Goal: Task Accomplishment & Management: Manage account settings

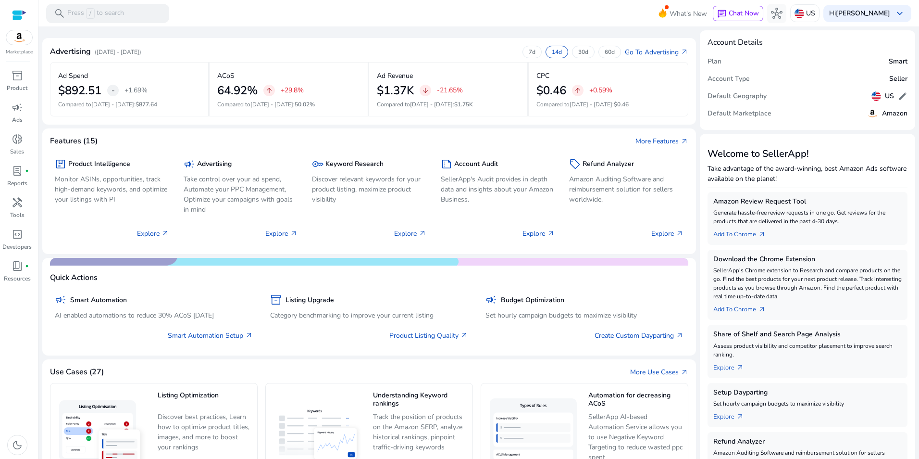
click at [234, 7] on mat-toolbar "search Press / to search What's New chat Chat Now hub US Hi Jeff Thayer keyboar…" at bounding box center [478, 13] width 881 height 26
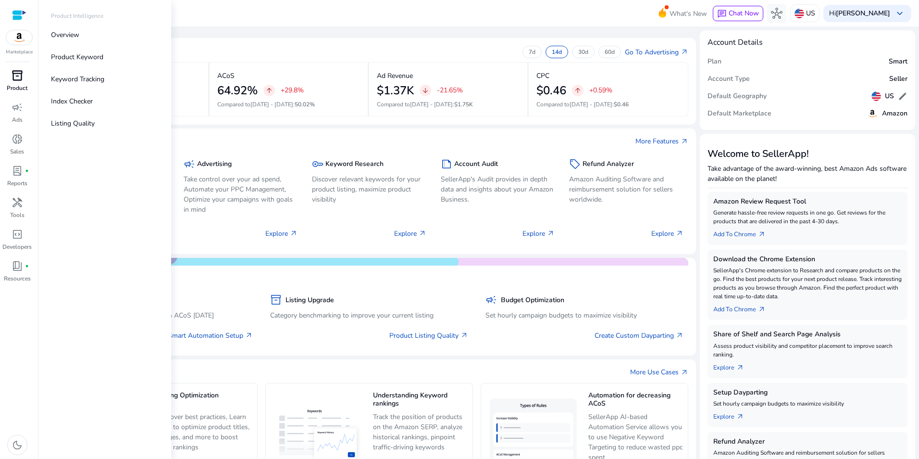
click at [17, 72] on span "inventory_2" at bounding box center [18, 76] width 12 height 12
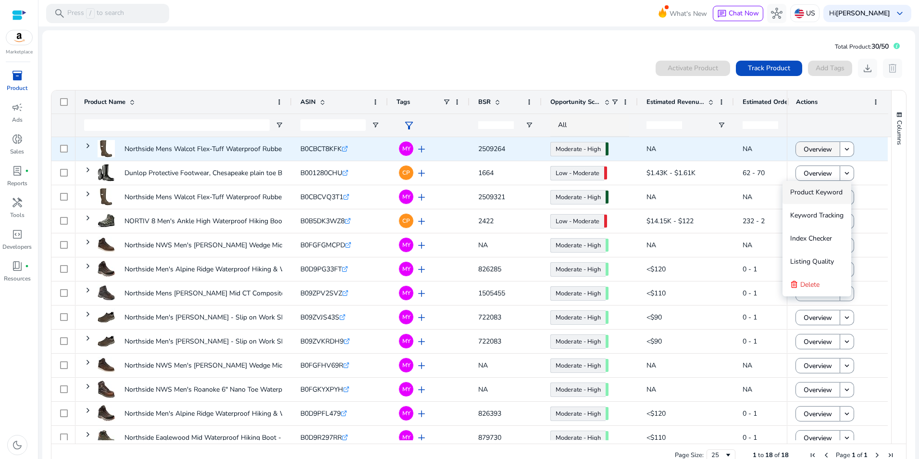
click at [830, 150] on span at bounding box center [818, 148] width 44 height 23
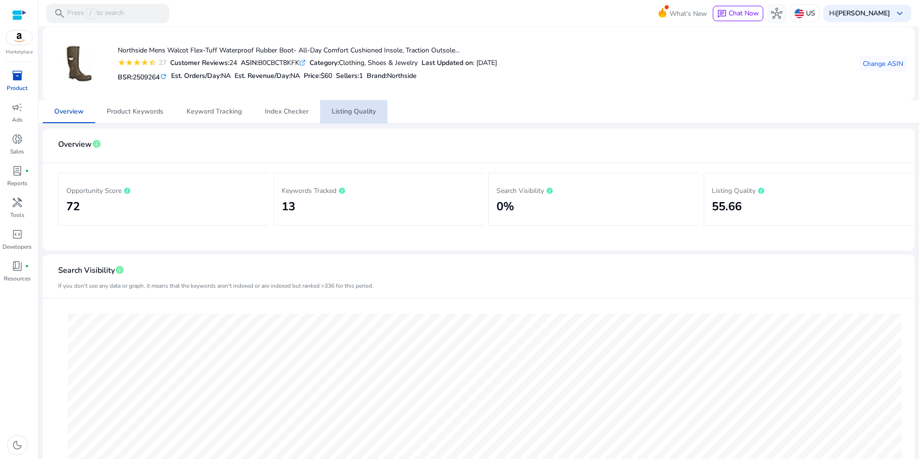
click at [355, 111] on span "Listing Quality" at bounding box center [354, 111] width 44 height 7
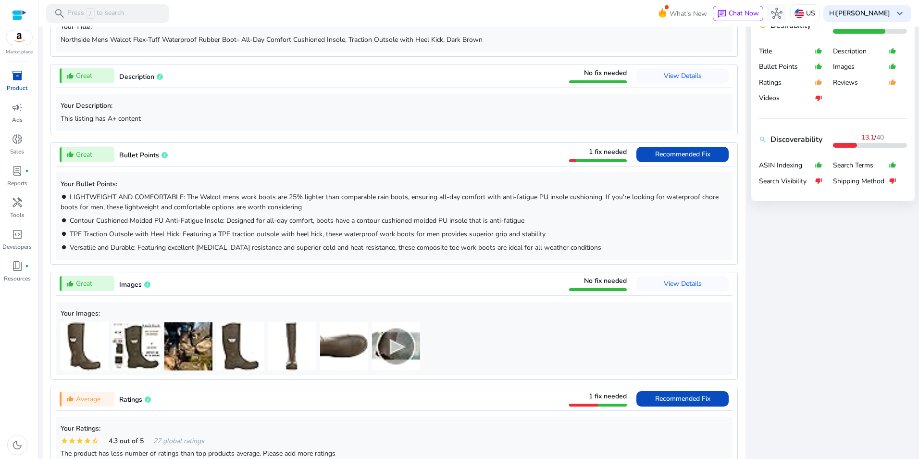
scroll to position [408, 0]
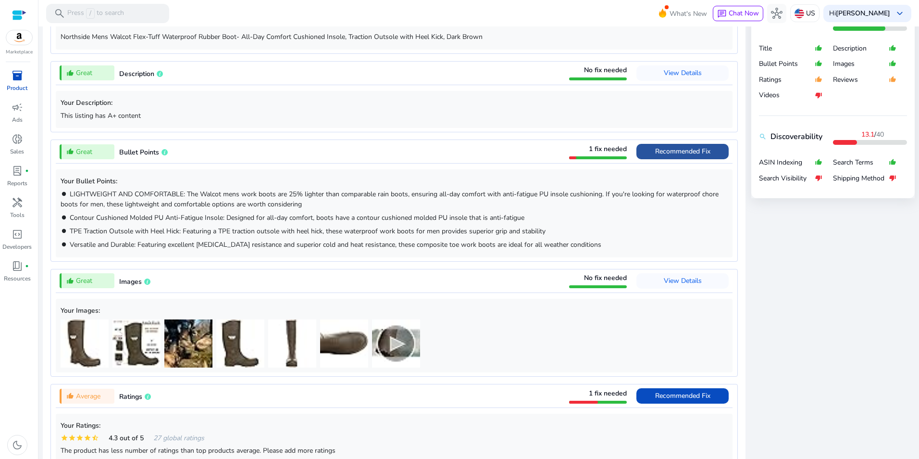
click at [689, 145] on span "Recommended Fix" at bounding box center [682, 151] width 55 height 15
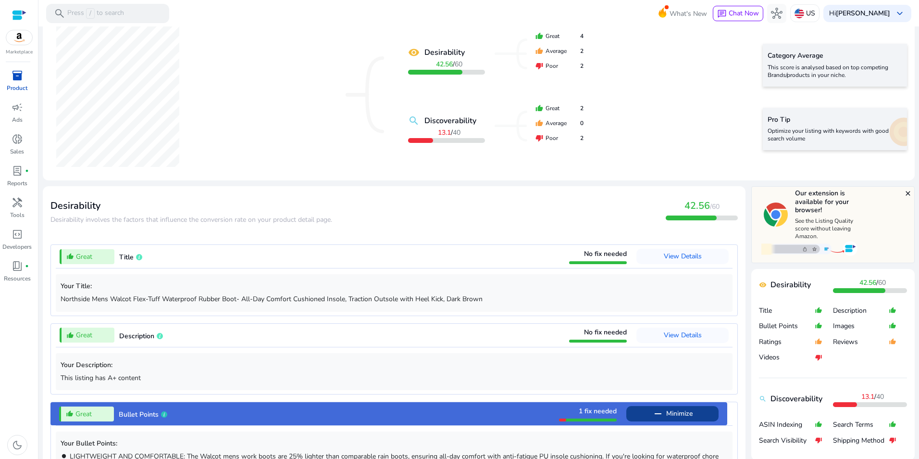
scroll to position [0, 0]
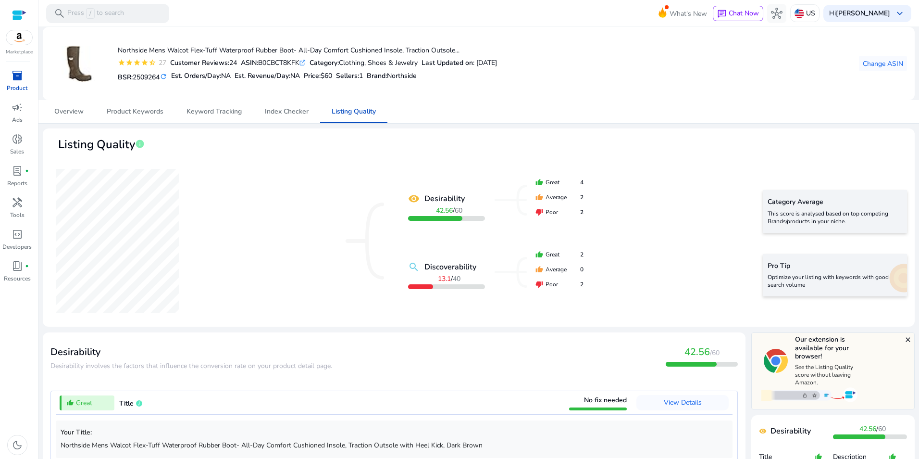
click at [18, 76] on span "inventory_2" at bounding box center [18, 76] width 12 height 12
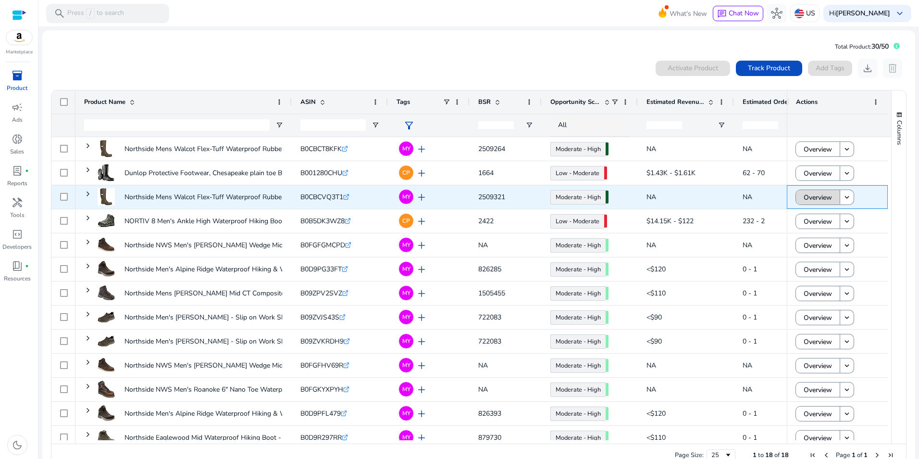
click at [823, 199] on span "Overview" at bounding box center [818, 197] width 28 height 20
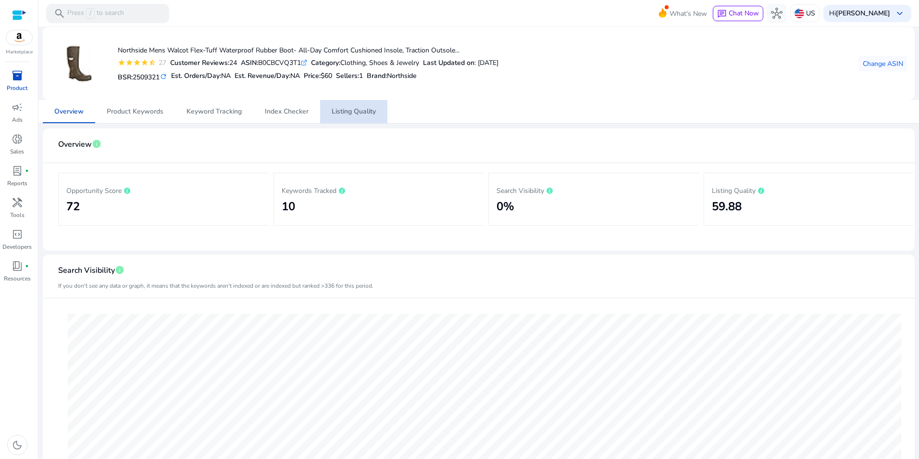
click at [351, 112] on span "Listing Quality" at bounding box center [354, 111] width 44 height 7
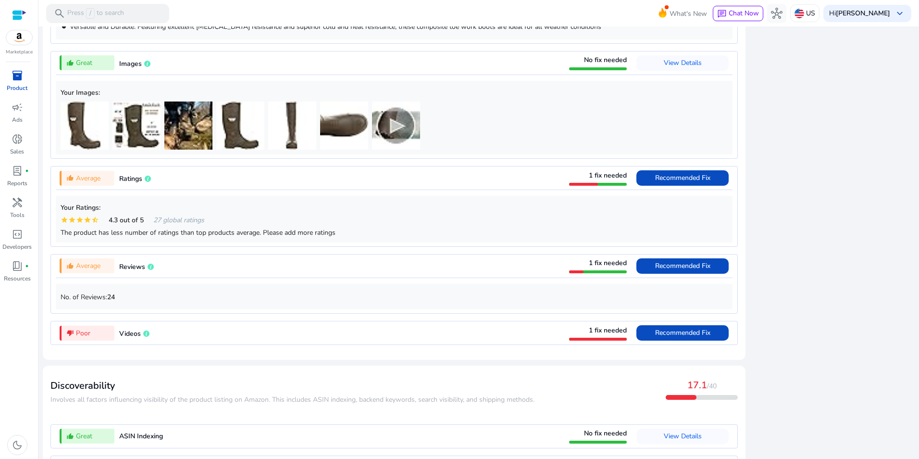
scroll to position [617, 0]
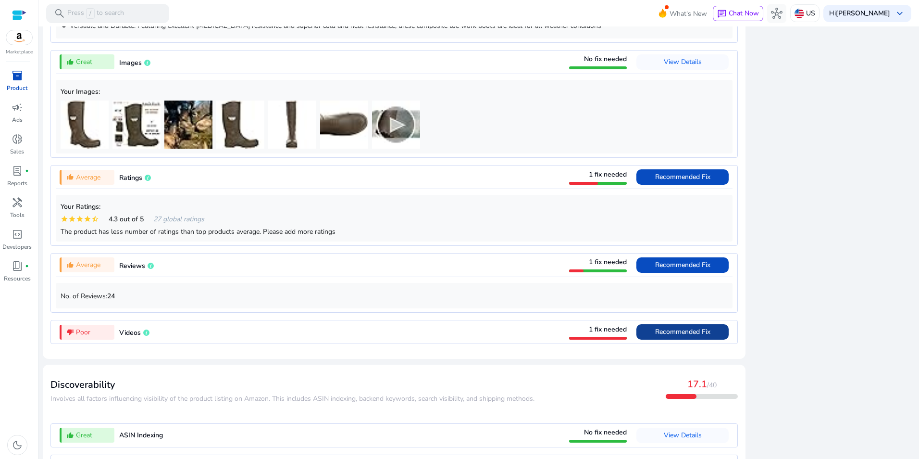
click at [690, 334] on span "Recommended Fix" at bounding box center [682, 331] width 55 height 9
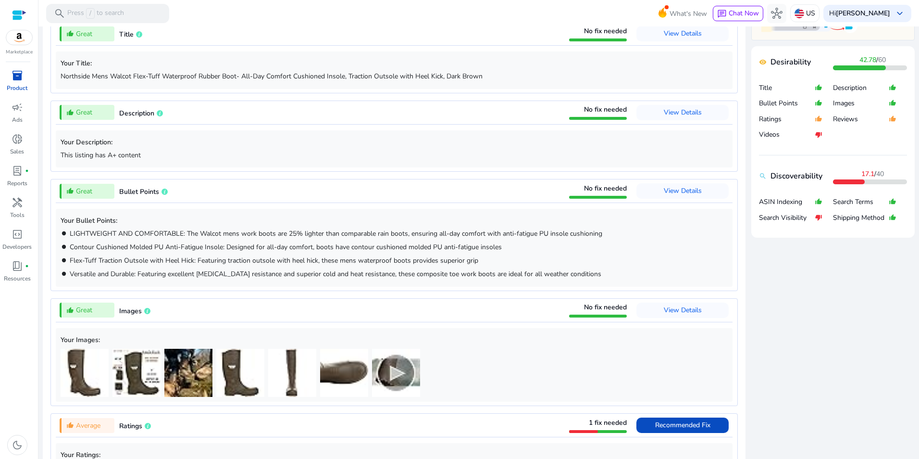
scroll to position [0, 0]
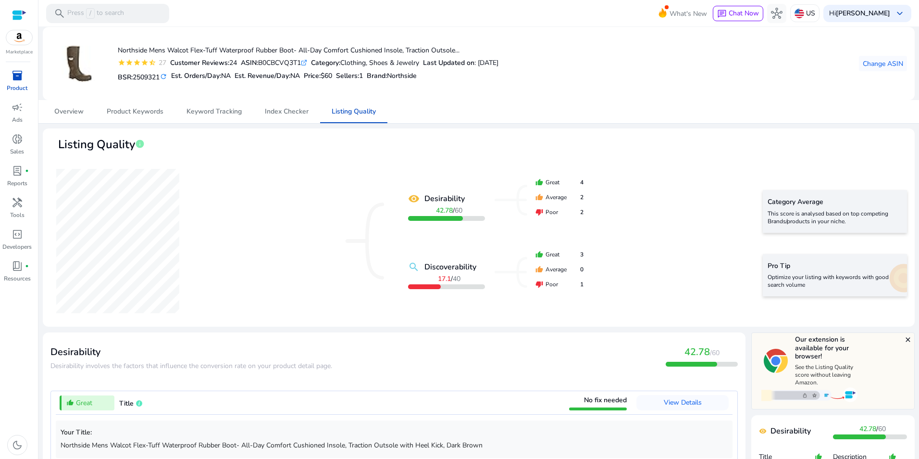
click at [285, 63] on div "ASIN: B0CBCVQ3T1 .st0{fill:#2c8af8}" at bounding box center [274, 63] width 66 height 10
copy div "B0CBCVQ3T1"
click at [849, 281] on p "Optimize your listing with keywords with good search volume" at bounding box center [835, 280] width 135 height 15
click at [895, 278] on div "Pro Tip Optimize your listing with keywords with good search volume" at bounding box center [835, 275] width 144 height 42
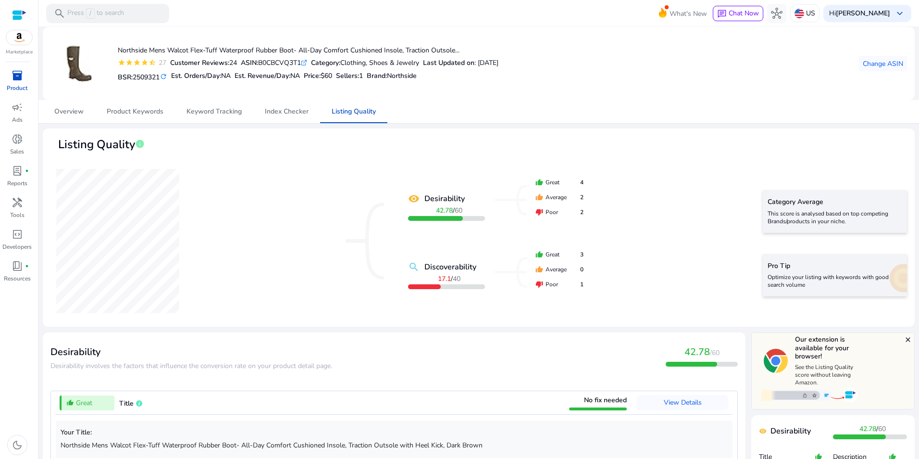
click at [895, 278] on div "Pro Tip Optimize your listing with keywords with good search volume" at bounding box center [835, 275] width 144 height 42
drag, startPoint x: 895, startPoint y: 278, endPoint x: 855, endPoint y: 284, distance: 40.3
click at [855, 284] on p "Optimize your listing with keywords with good search volume" at bounding box center [835, 280] width 135 height 15
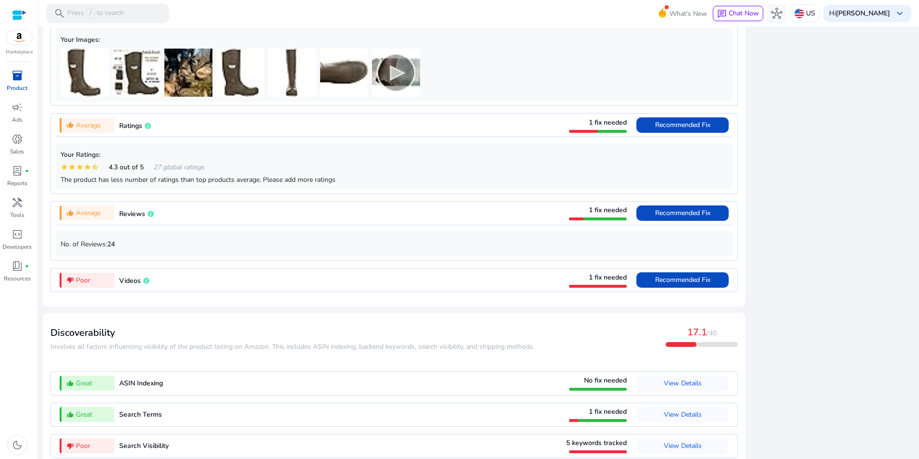
scroll to position [722, 0]
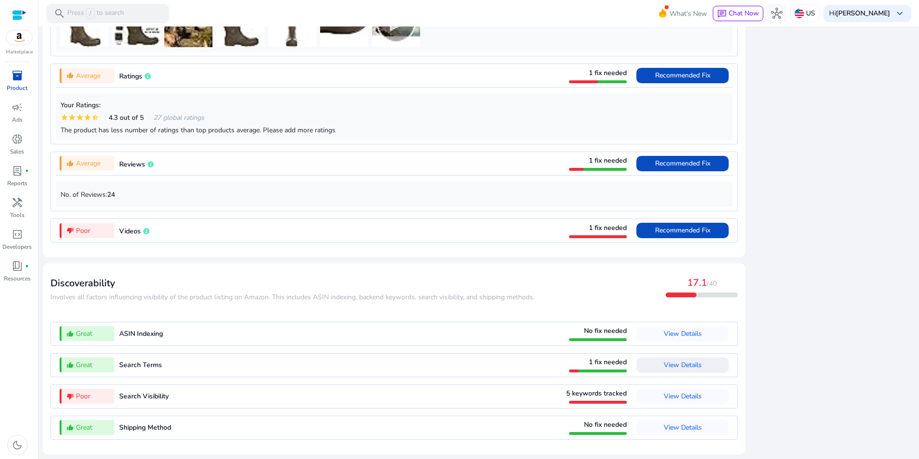
click at [701, 370] on span at bounding box center [682, 364] width 92 height 23
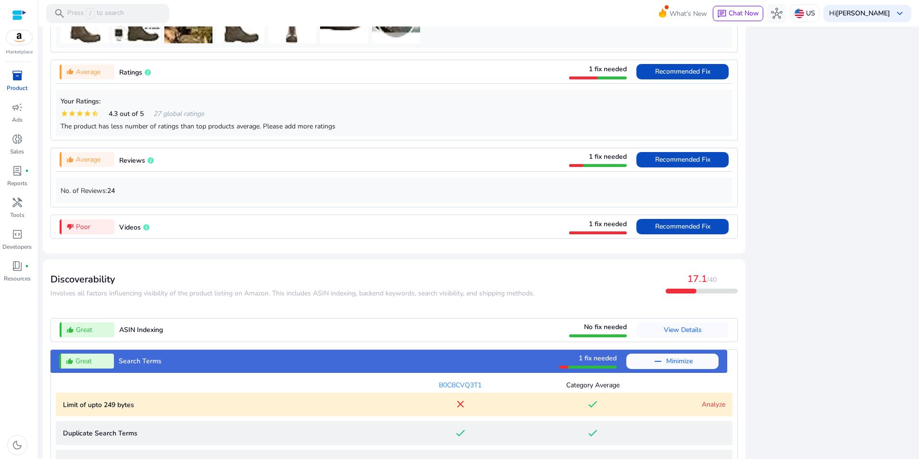
scroll to position [913, 0]
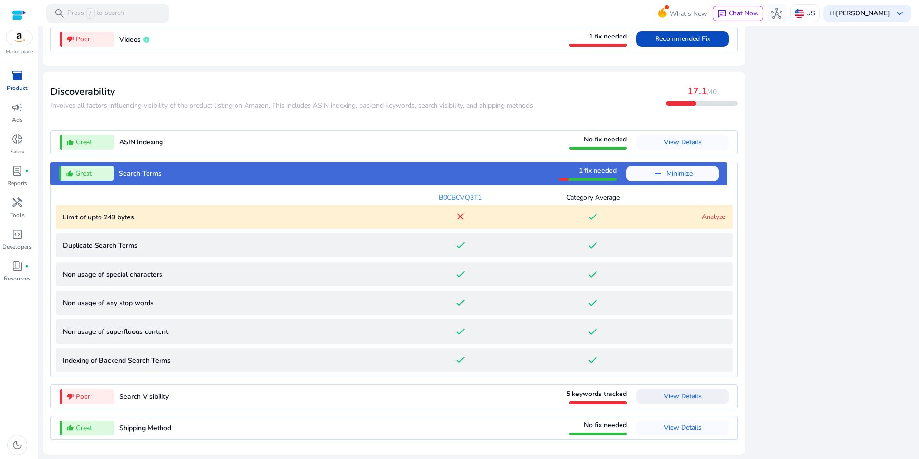
click at [691, 390] on span "View Details" at bounding box center [683, 395] width 38 height 15
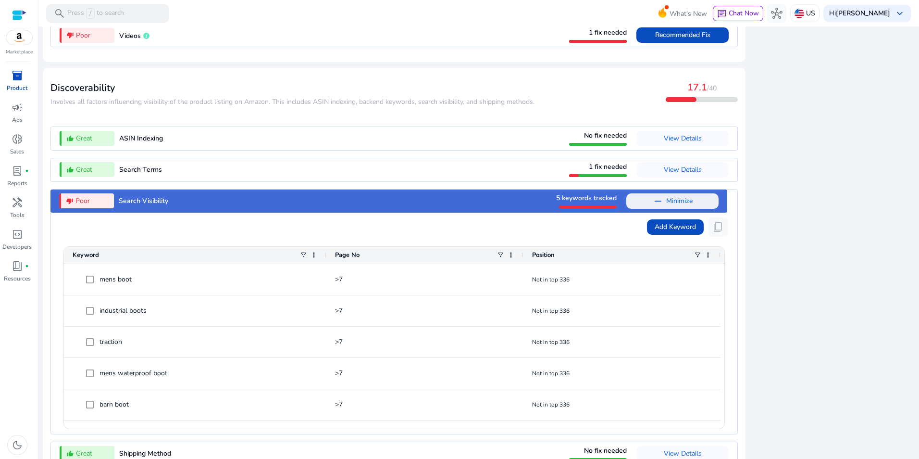
scroll to position [943, 0]
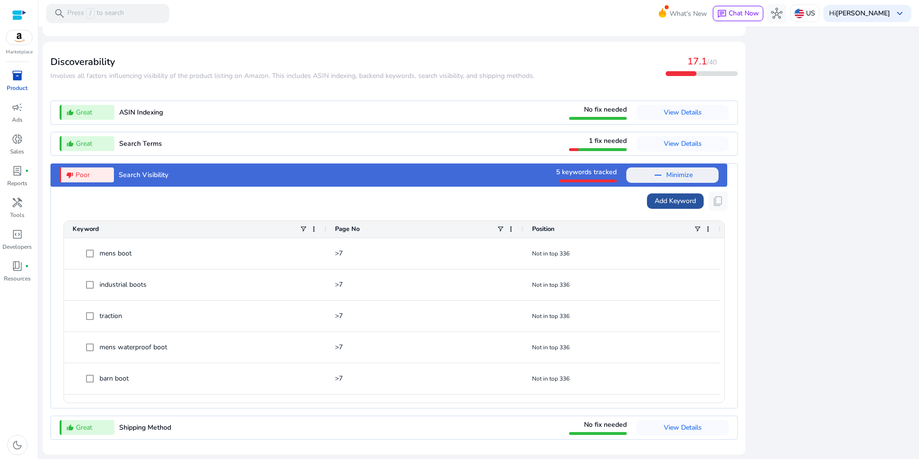
click at [680, 198] on span "Add Keyword" at bounding box center [675, 201] width 41 height 10
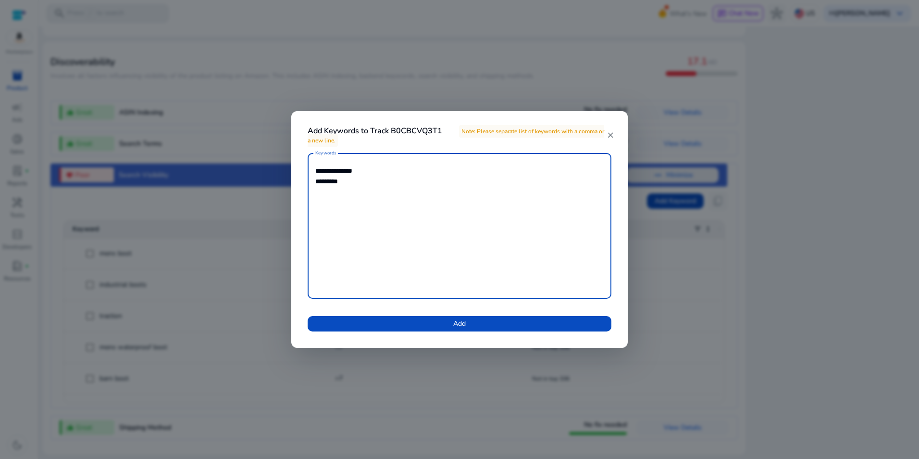
drag, startPoint x: 254, startPoint y: 136, endPoint x: 174, endPoint y: 79, distance: 97.5
click at [174, 79] on div "**********" at bounding box center [459, 229] width 919 height 459
type textarea "**********"
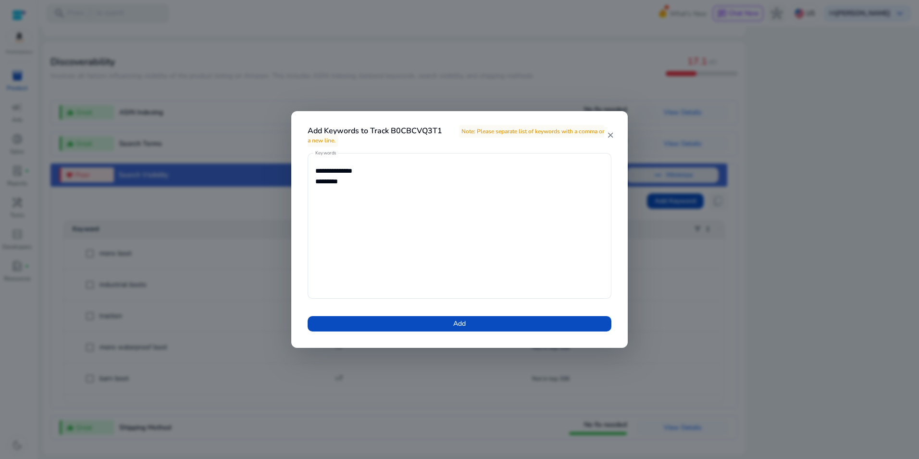
click at [612, 133] on mat-icon "close" at bounding box center [611, 135] width 8 height 9
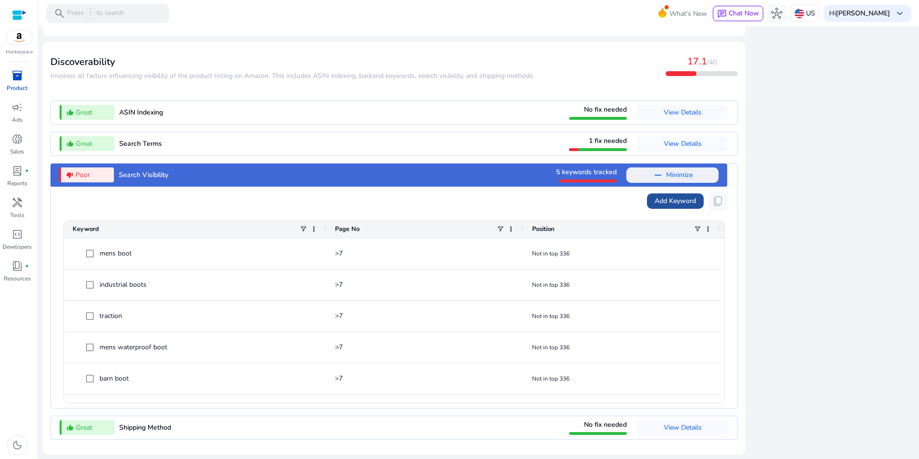
click at [680, 202] on span "Add Keyword" at bounding box center [675, 201] width 41 height 10
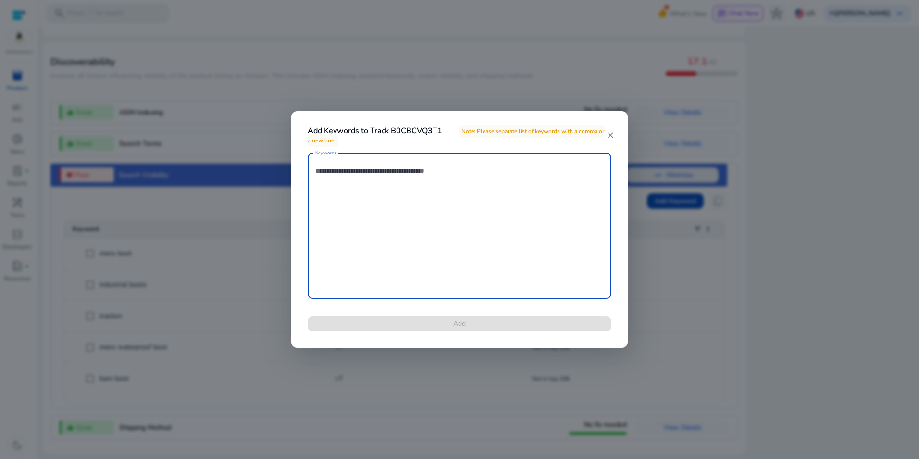
paste textarea "**********"
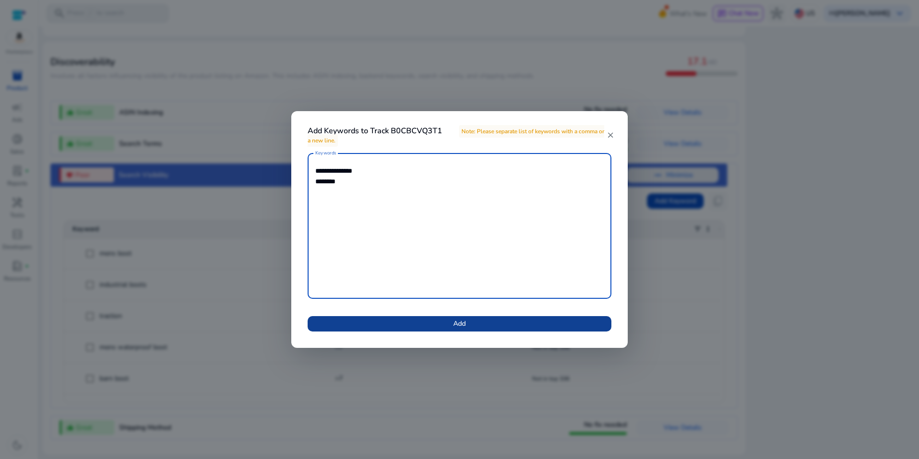
type textarea "**********"
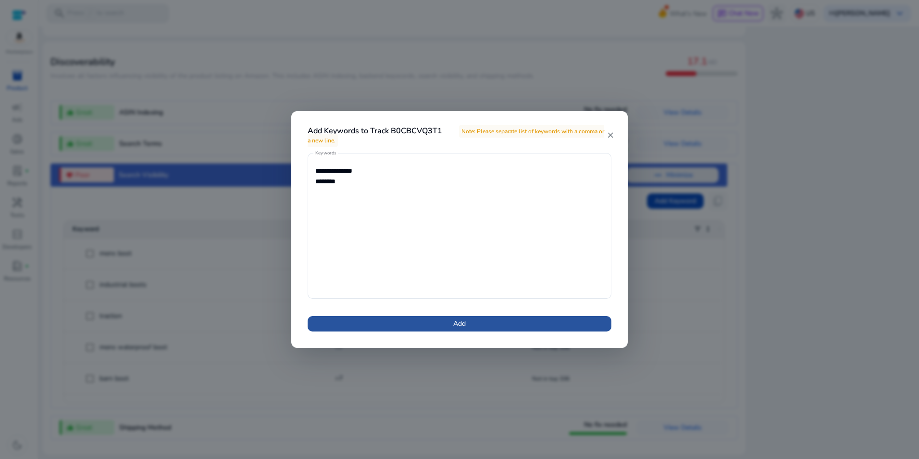
click at [462, 320] on span "Add" at bounding box center [459, 323] width 12 height 10
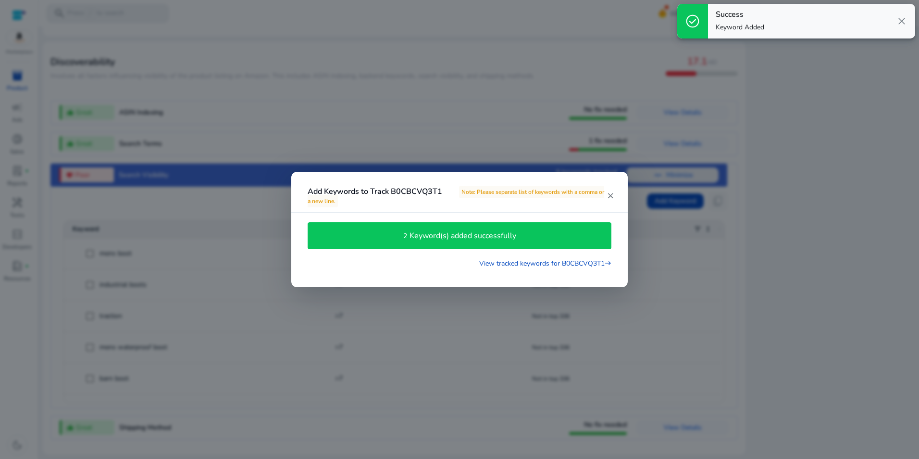
click at [849, 175] on div at bounding box center [459, 229] width 919 height 459
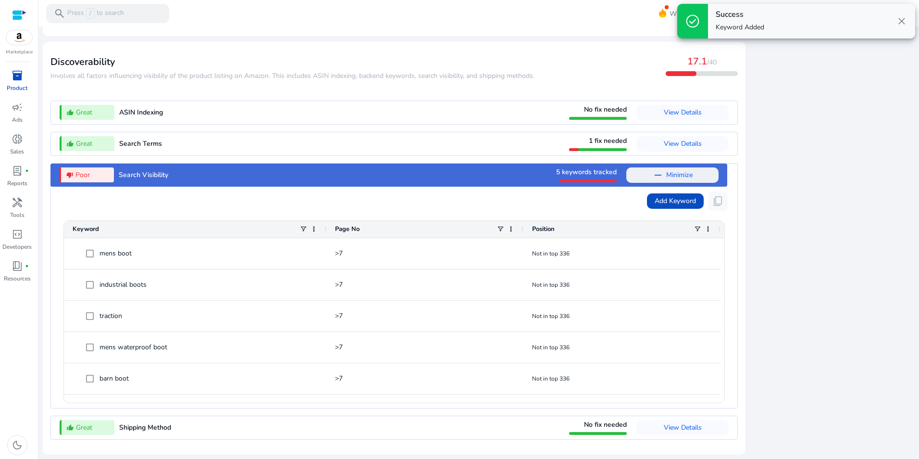
drag, startPoint x: 826, startPoint y: 154, endPoint x: 826, endPoint y: 119, distance: 34.6
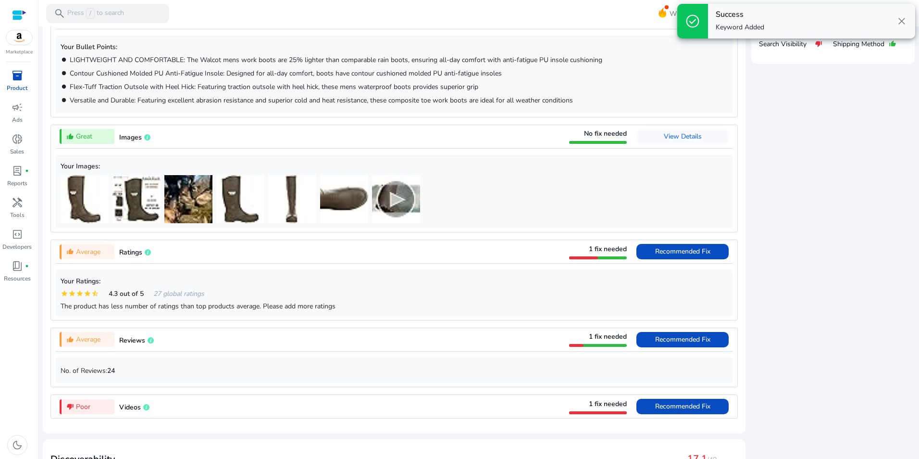
scroll to position [0, 0]
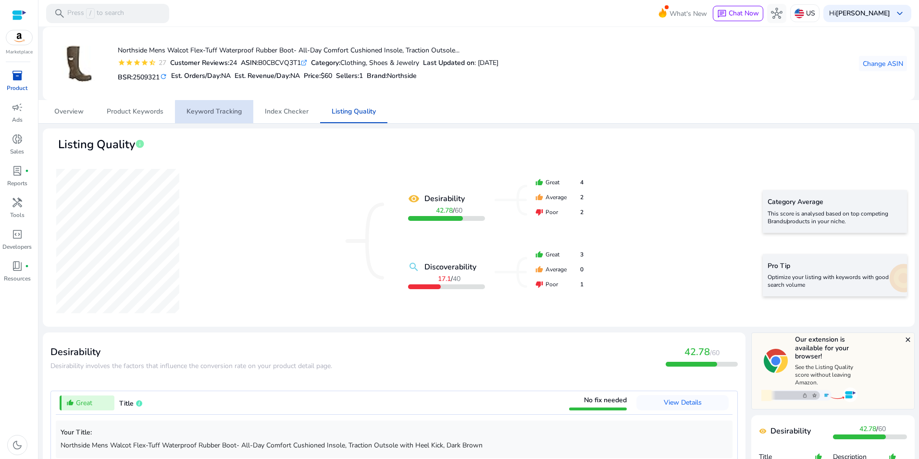
click at [235, 112] on span "Keyword Tracking" at bounding box center [214, 111] width 55 height 7
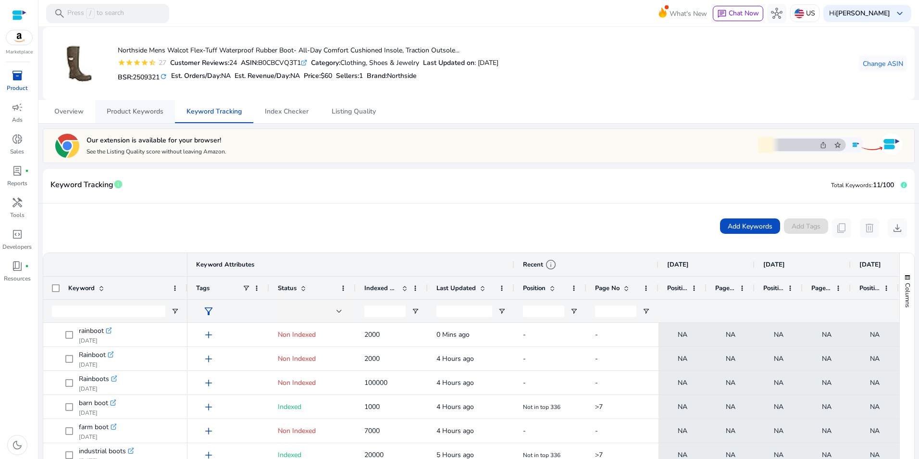
click at [156, 110] on span "Product Keywords" at bounding box center [135, 111] width 57 height 7
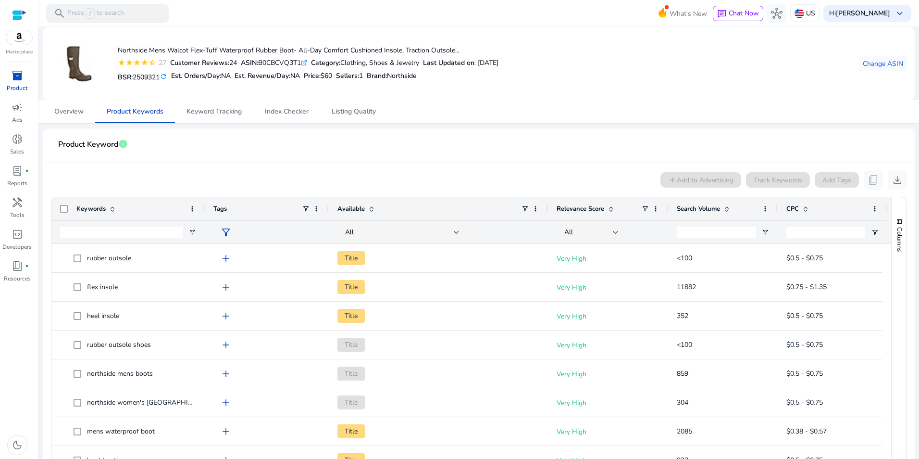
click at [731, 203] on div "Search Volume" at bounding box center [718, 208] width 82 height 18
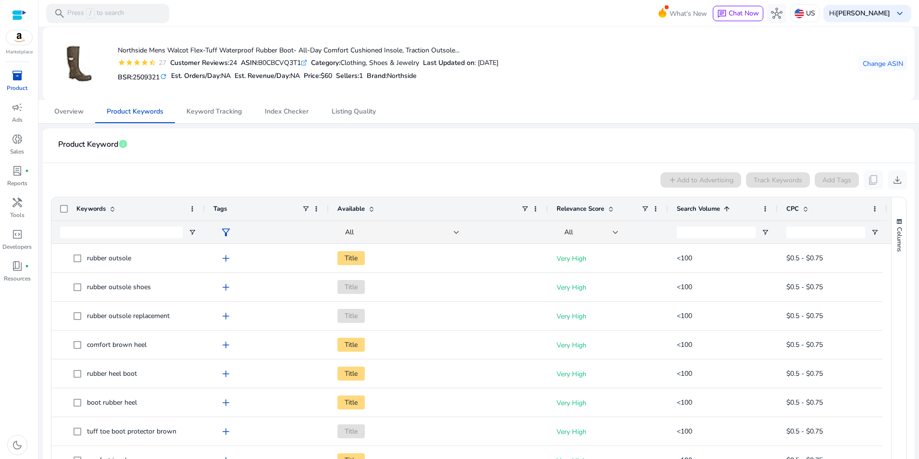
click at [727, 209] on span at bounding box center [727, 209] width 8 height 8
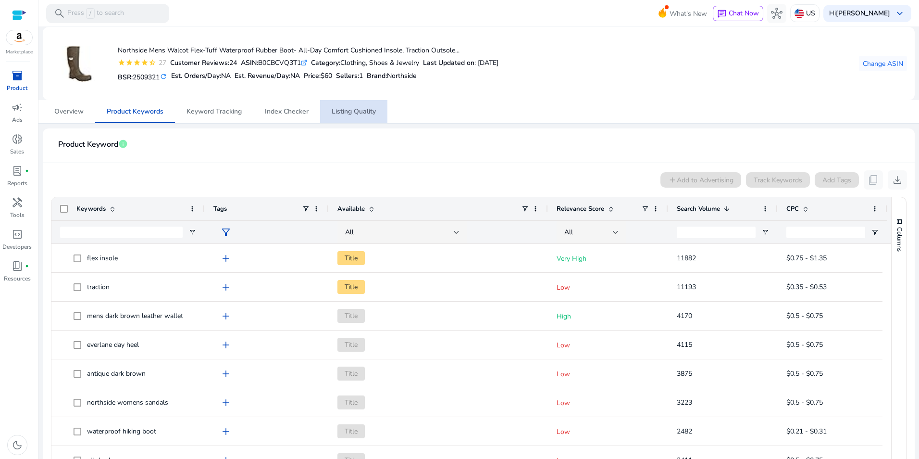
click at [358, 106] on span "Listing Quality" at bounding box center [354, 111] width 44 height 23
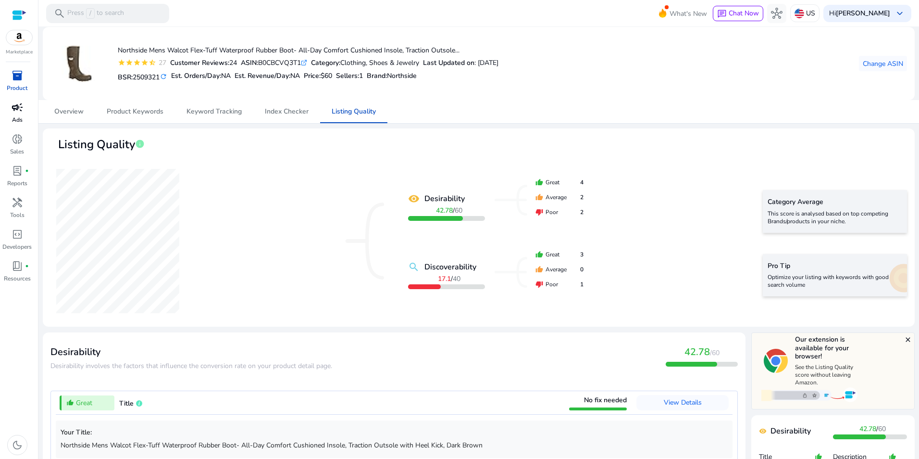
click at [15, 117] on p "Ads" at bounding box center [17, 119] width 11 height 9
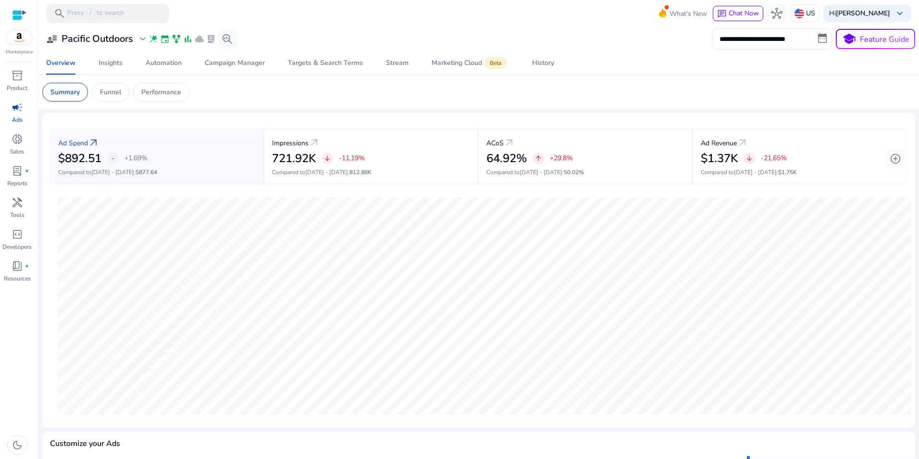
click at [772, 37] on input "**********" at bounding box center [772, 38] width 120 height 21
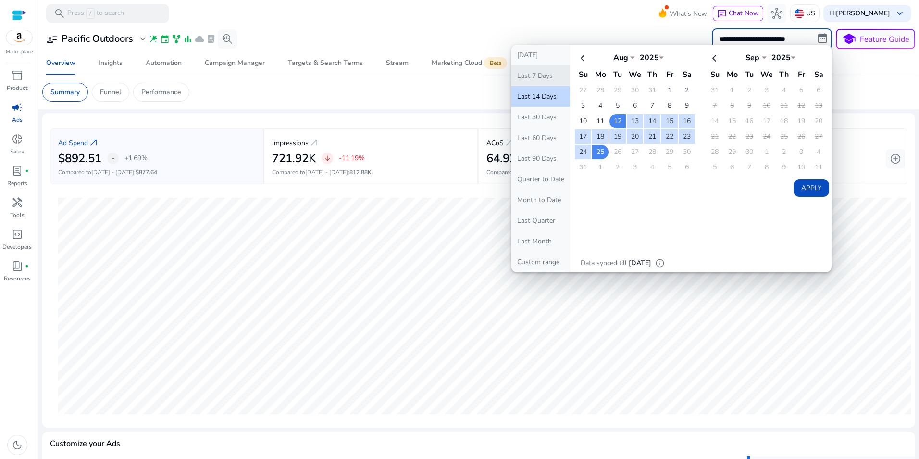
click at [545, 78] on button "Last 7 Days" at bounding box center [540, 75] width 59 height 21
type input "**********"
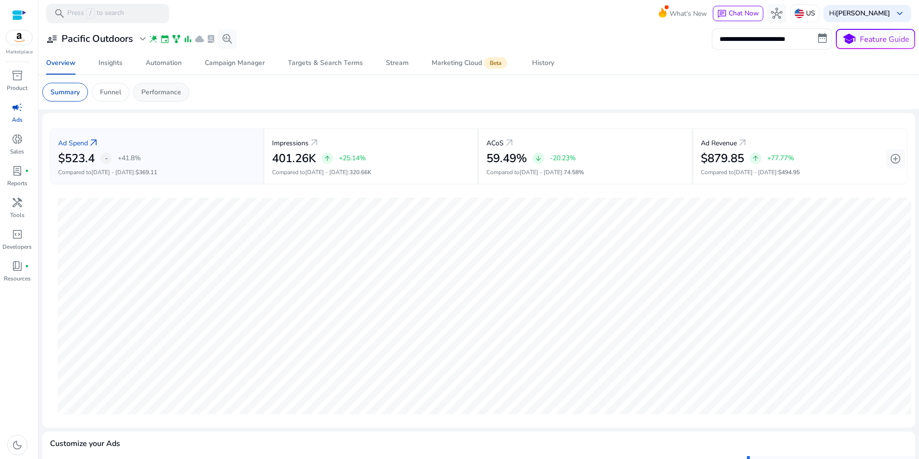
click at [166, 93] on p "Performance" at bounding box center [161, 92] width 40 height 10
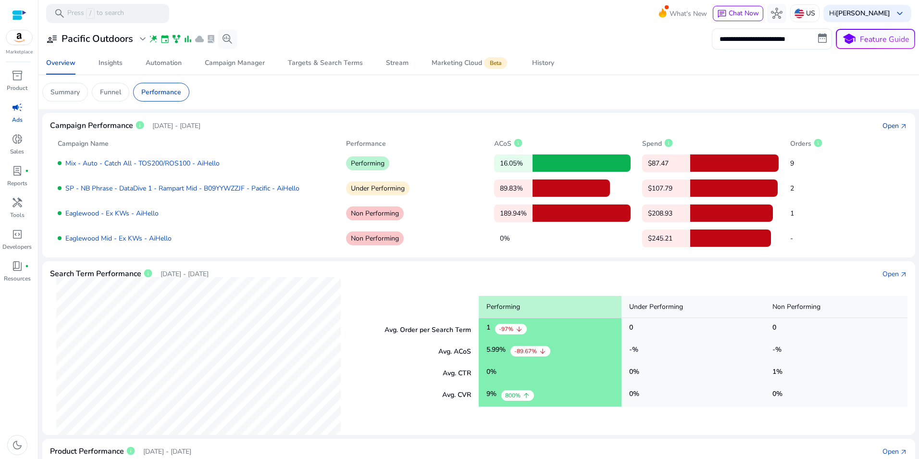
click at [900, 123] on span "arrow_outward" at bounding box center [904, 127] width 8 height 8
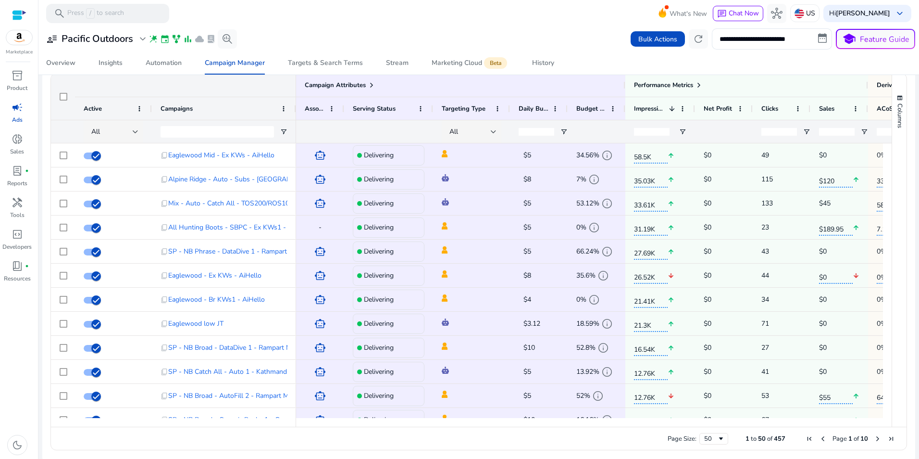
scroll to position [647, 0]
click at [373, 85] on span at bounding box center [372, 85] width 8 height 8
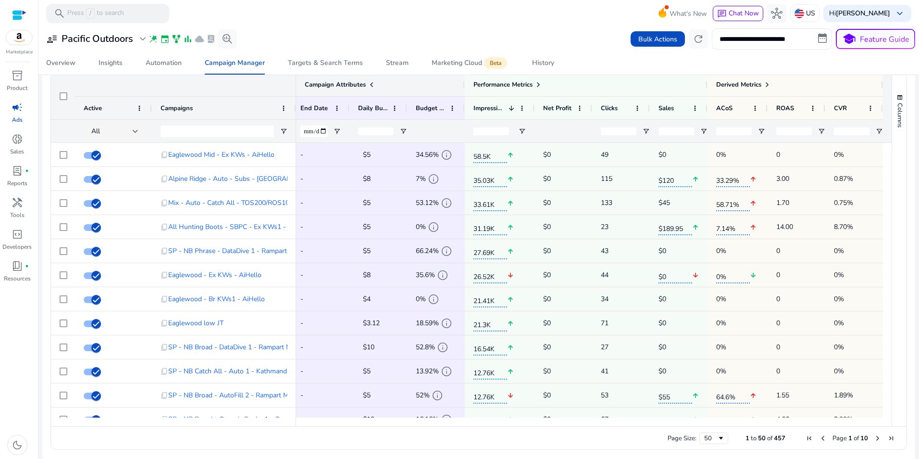
click at [371, 84] on span at bounding box center [372, 85] width 8 height 8
click at [536, 84] on span at bounding box center [539, 85] width 8 height 8
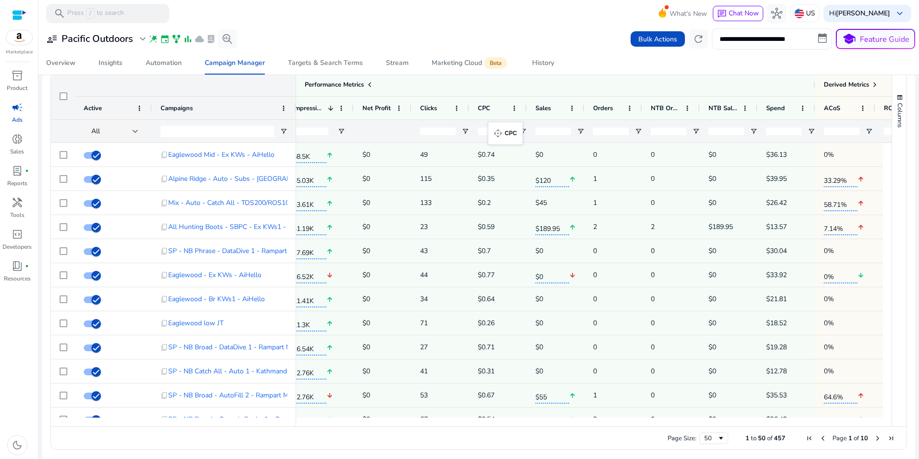
drag, startPoint x: 775, startPoint y: 110, endPoint x: 493, endPoint y: 127, distance: 282.7
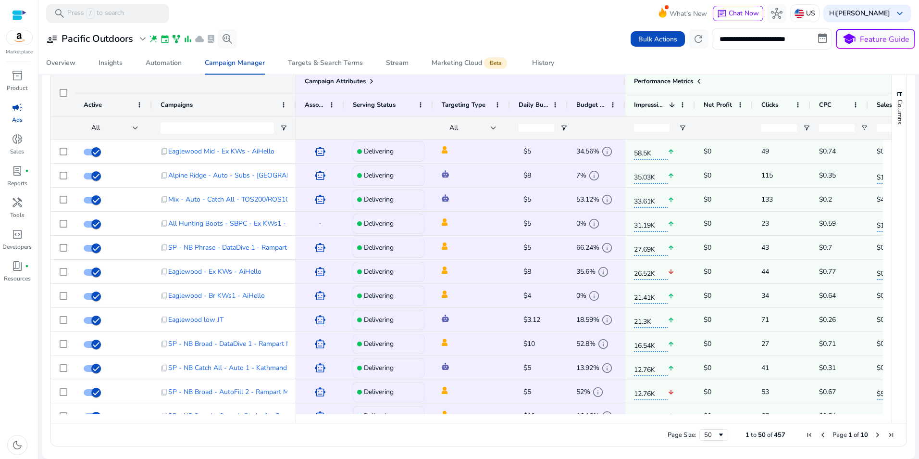
drag, startPoint x: 889, startPoint y: 195, endPoint x: 885, endPoint y: 199, distance: 6.2
click at [892, 211] on div "Columns Column Labels Drag here to set column labels" at bounding box center [899, 246] width 15 height 353
click at [213, 128] on div "Eaglewood Mid - Ex KWs - AiHello" at bounding box center [223, 127] width 122 height 19
click at [247, 129] on input "Campaigns Filter Input" at bounding box center [217, 128] width 113 height 12
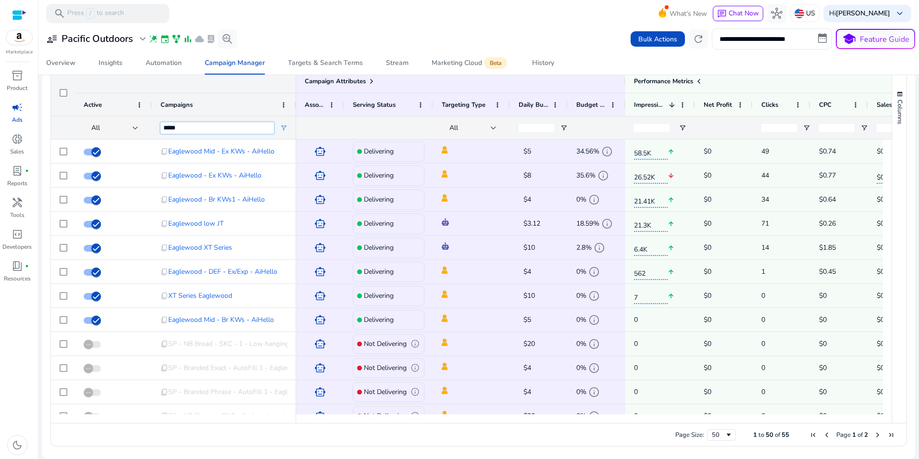
scroll to position [0, 0]
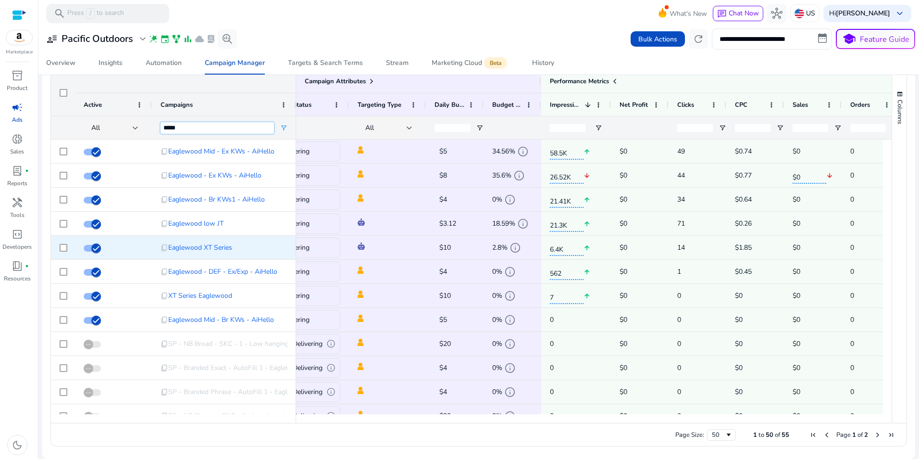
type input "*****"
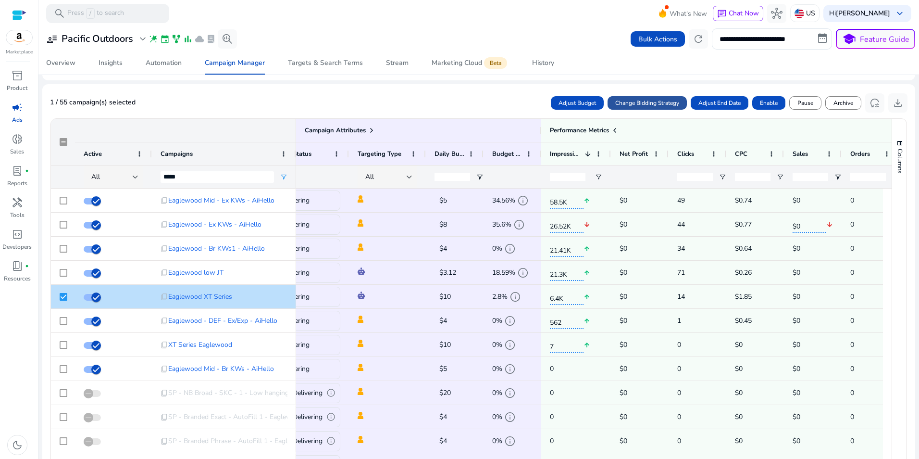
click at [651, 102] on span "Change Bidding Strategy" at bounding box center [647, 103] width 64 height 9
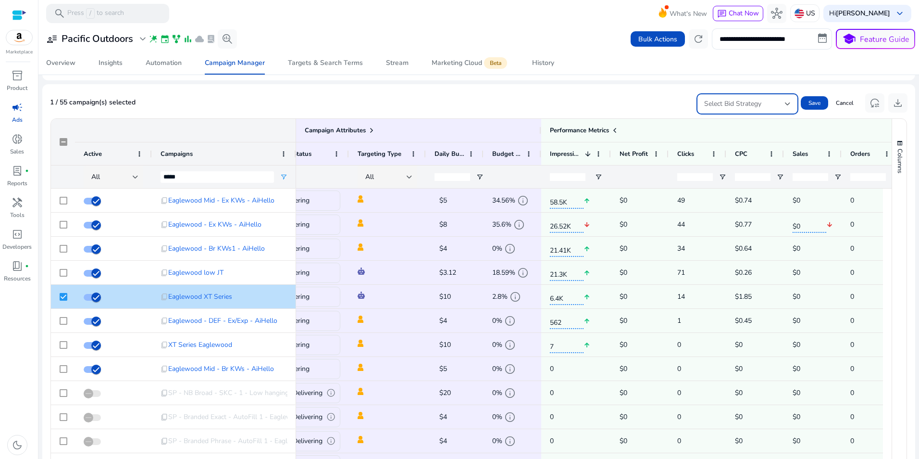
click at [766, 99] on div "Select Bid Strategy" at bounding box center [744, 104] width 81 height 11
click at [622, 108] on div at bounding box center [459, 229] width 919 height 459
click at [787, 103] on div "Select Bid Strategy" at bounding box center [748, 103] width 102 height 21
click at [633, 110] on div at bounding box center [459, 229] width 919 height 459
click at [843, 100] on span "Cancel" at bounding box center [845, 103] width 18 height 9
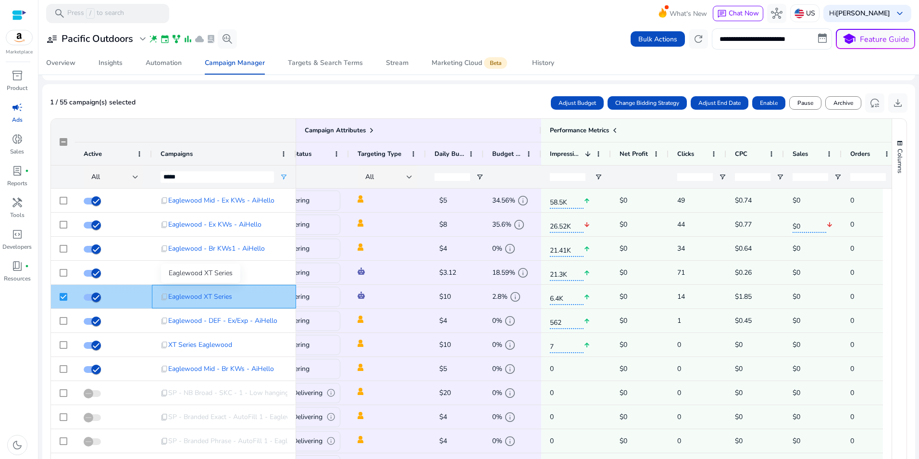
click at [188, 297] on span "Eaglewood XT Series" at bounding box center [200, 297] width 64 height 20
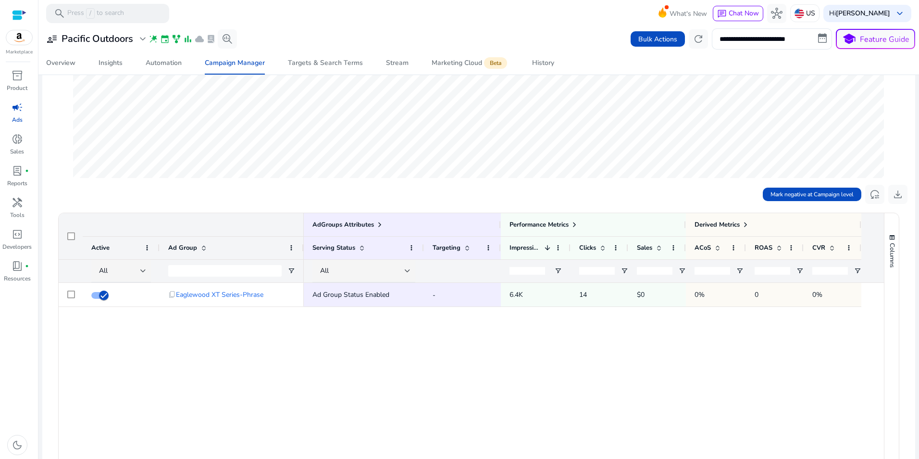
scroll to position [202, 0]
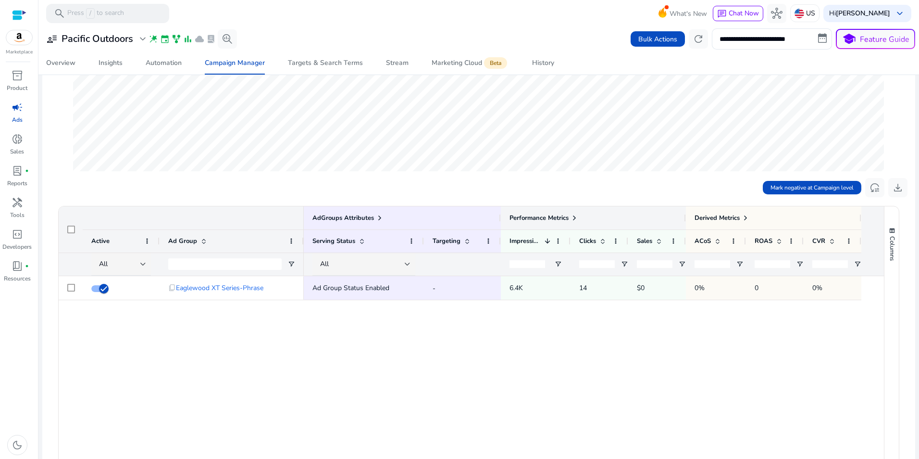
click at [576, 219] on span at bounding box center [575, 218] width 8 height 8
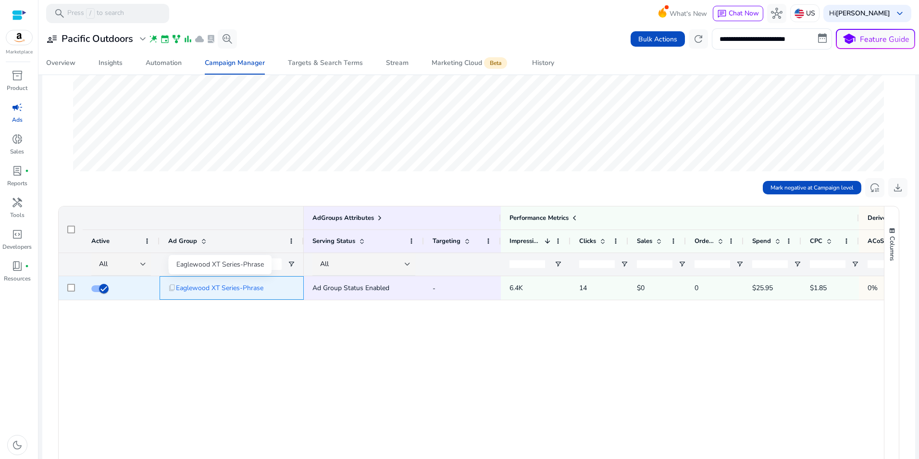
click at [201, 289] on span "Eaglewood XT Series-Phrase" at bounding box center [219, 288] width 87 height 20
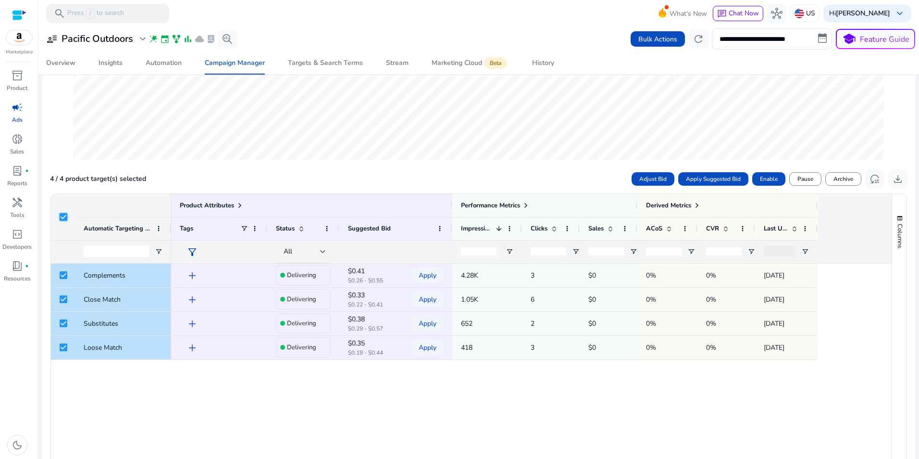
scroll to position [229, 0]
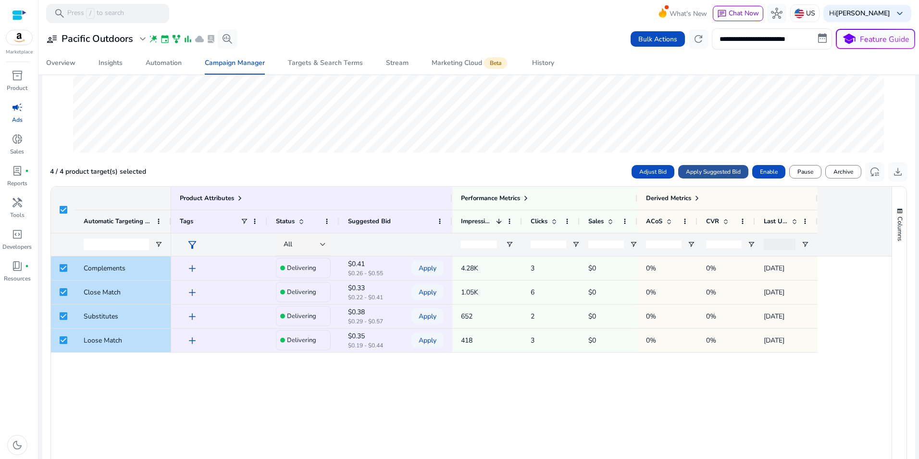
click at [730, 172] on span "Apply Suggested Bid" at bounding box center [713, 171] width 55 height 9
click at [390, 404] on div "add Delivering $0.41 $0.26 - $0.55 Apply 4.28K 3 $0 0% 0% Aug 25, 2025 add Deli…" at bounding box center [531, 397] width 721 height 283
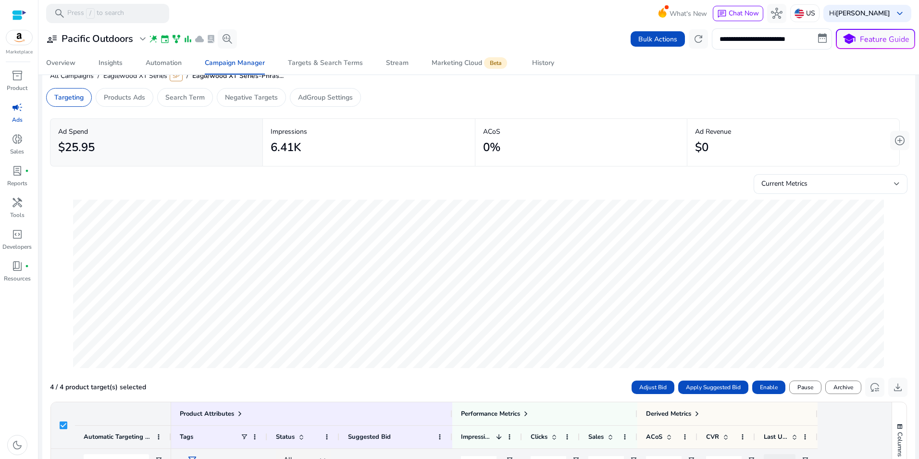
scroll to position [0, 0]
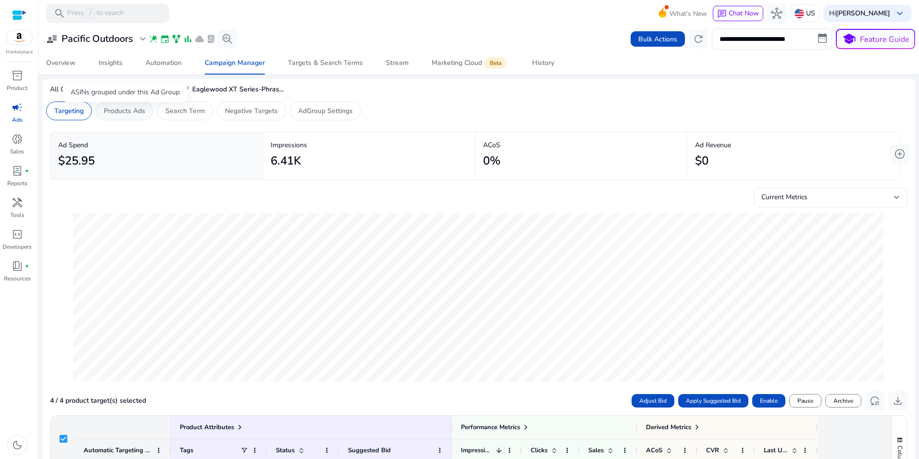
click at [130, 108] on p "Products Ads" at bounding box center [124, 111] width 41 height 10
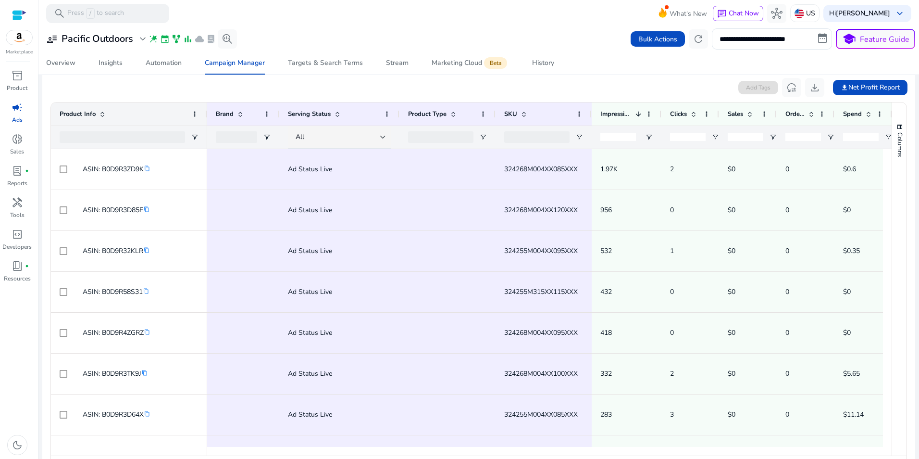
scroll to position [305, 0]
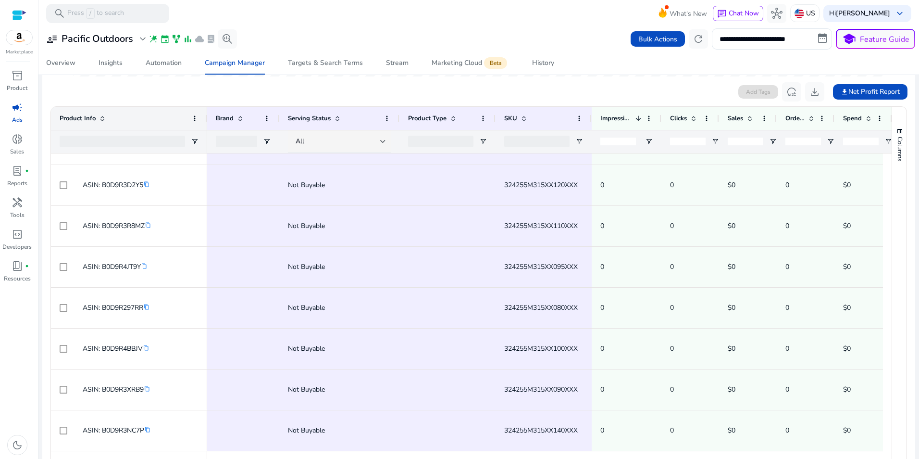
scroll to position [931, 0]
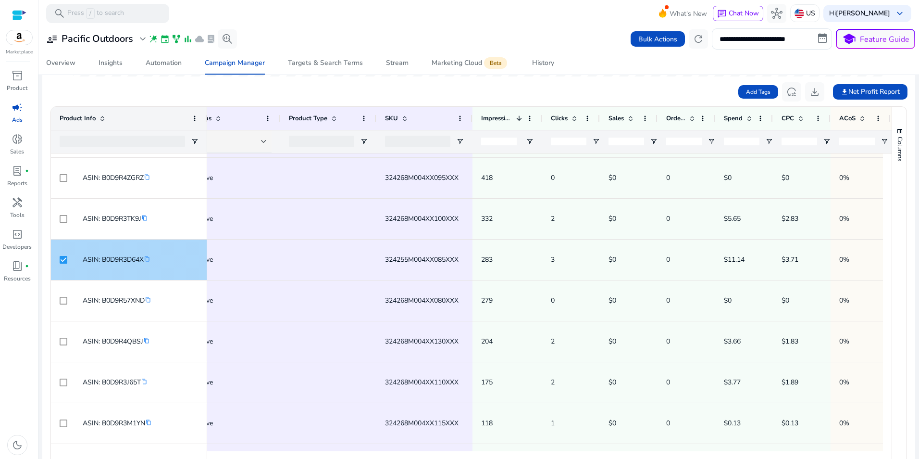
click at [797, 258] on span "$3.71" at bounding box center [790, 259] width 17 height 9
click at [791, 257] on span "$3.71" at bounding box center [790, 259] width 17 height 9
click at [797, 249] on div "$3.71" at bounding box center [802, 259] width 40 height 39
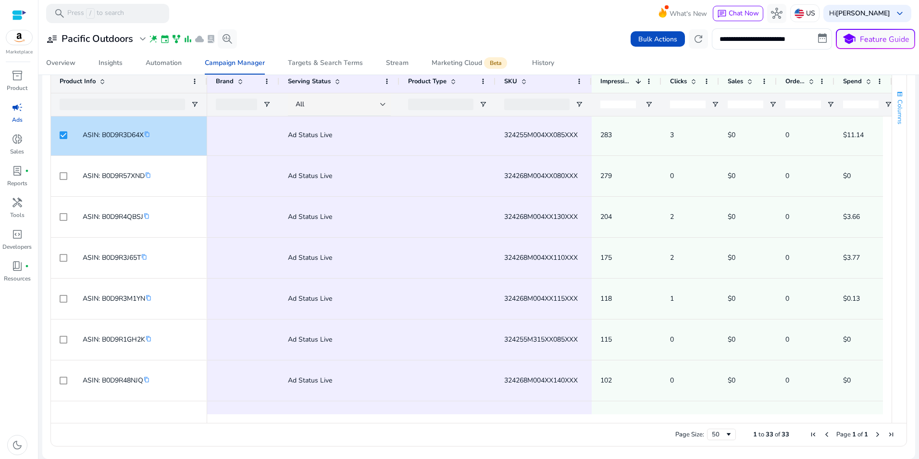
click at [892, 125] on button "Columns" at bounding box center [899, 107] width 14 height 52
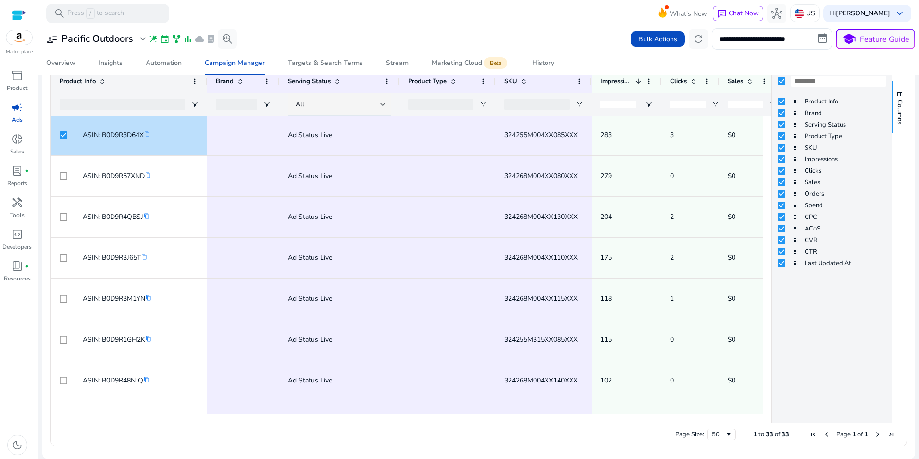
click at [908, 143] on ag-grid-angular "Press SPACE to deselect this row. Drag here to set row groups Drag here to set …" at bounding box center [479, 257] width 872 height 386
click at [905, 136] on ag-grid-angular "Press SPACE to deselect this row. Drag here to set row groups Drag here to set …" at bounding box center [479, 257] width 872 height 386
click at [898, 141] on div "Columns" at bounding box center [899, 246] width 14 height 353
click at [892, 134] on div "Columns" at bounding box center [899, 246] width 14 height 353
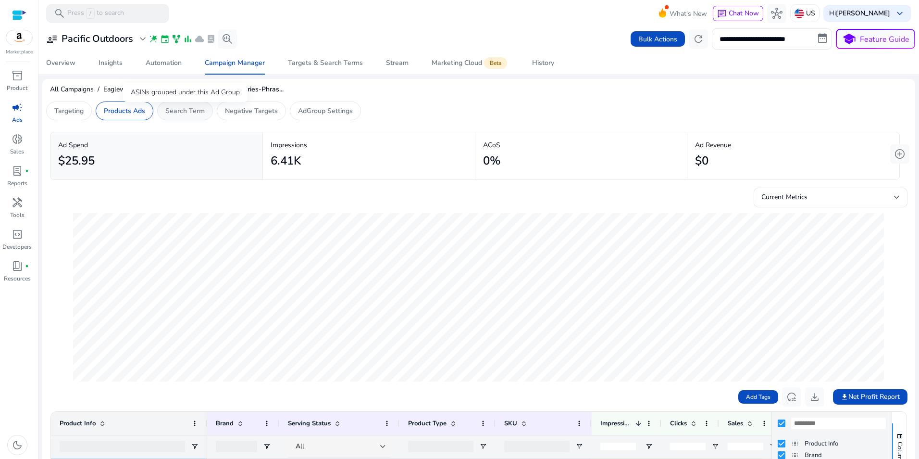
click at [166, 114] on p "Search Term" at bounding box center [184, 111] width 39 height 10
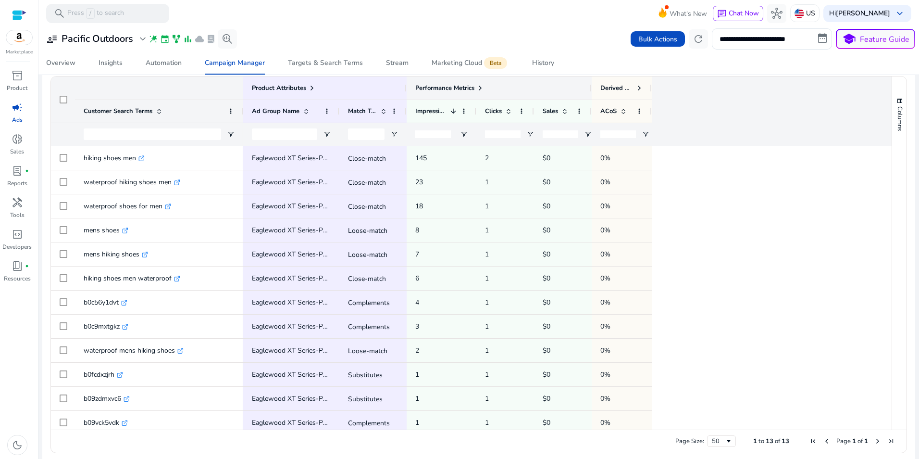
click at [481, 84] on span at bounding box center [480, 88] width 8 height 8
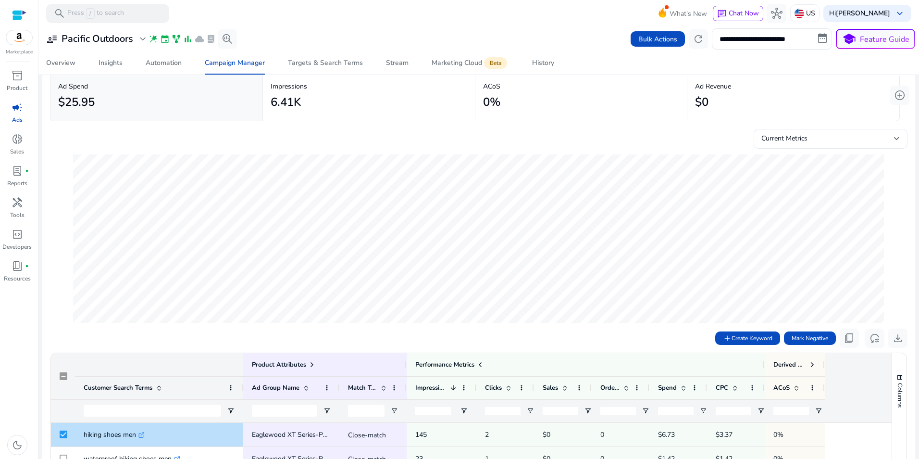
scroll to position [0, 0]
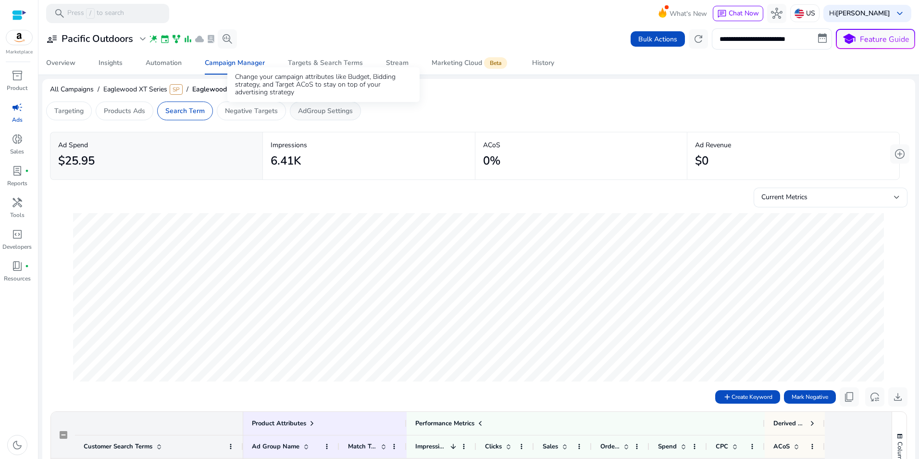
click at [329, 112] on p "AdGroup Settings" at bounding box center [325, 111] width 55 height 10
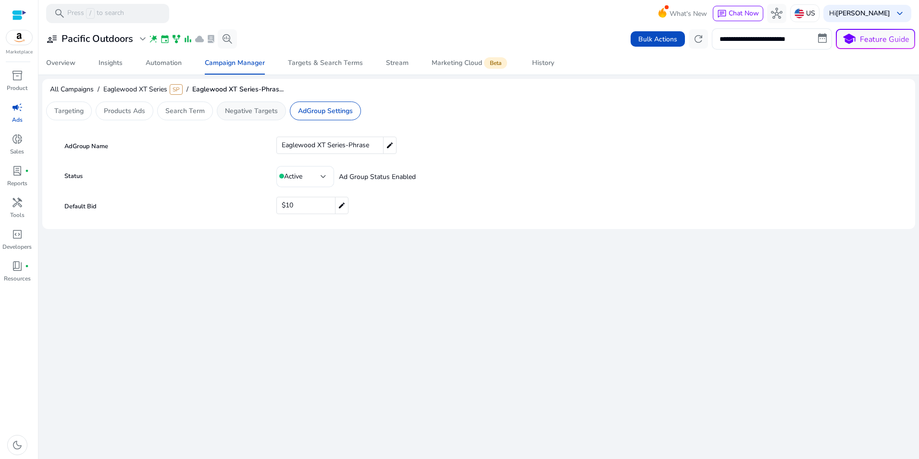
click at [237, 113] on p "Negative Targets" at bounding box center [251, 111] width 53 height 10
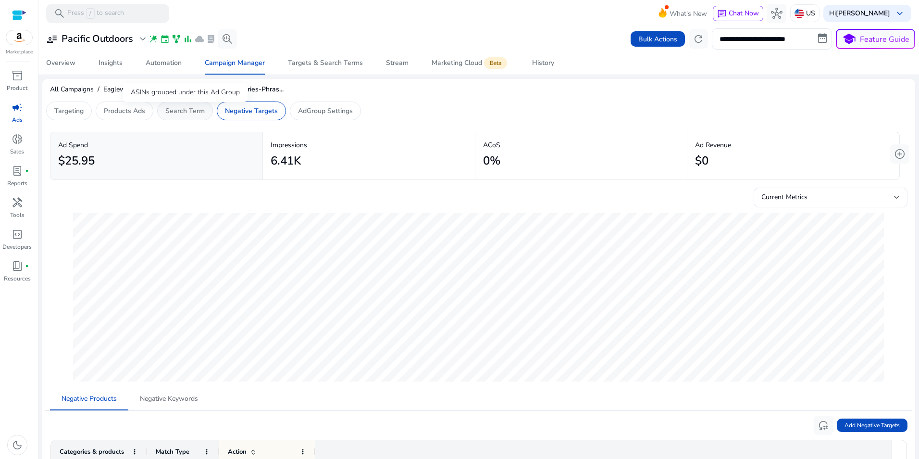
click at [179, 108] on p "Search Term" at bounding box center [184, 111] width 39 height 10
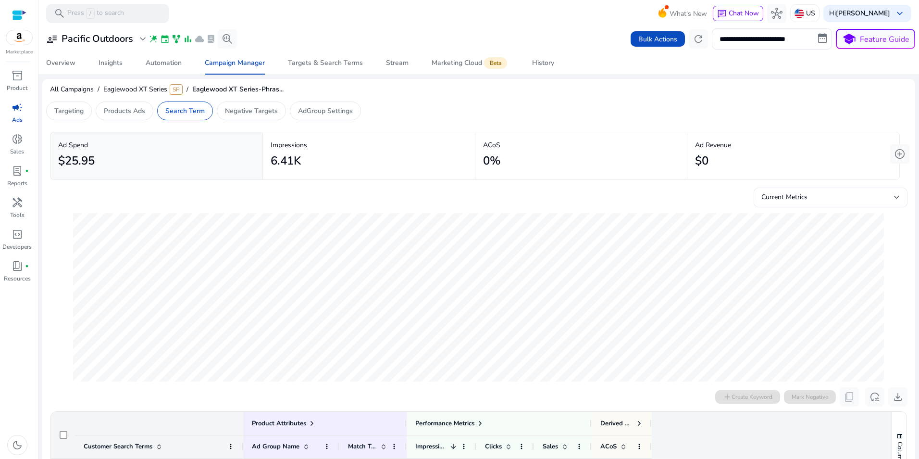
drag, startPoint x: 915, startPoint y: 182, endPoint x: 912, endPoint y: 282, distance: 100.5
click at [912, 284] on mat-sidenav-content "**********" at bounding box center [478, 229] width 881 height 459
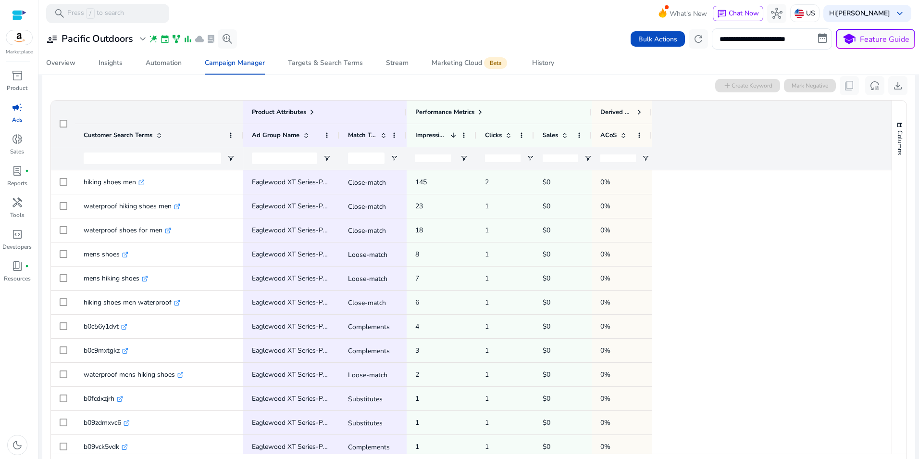
scroll to position [308, 0]
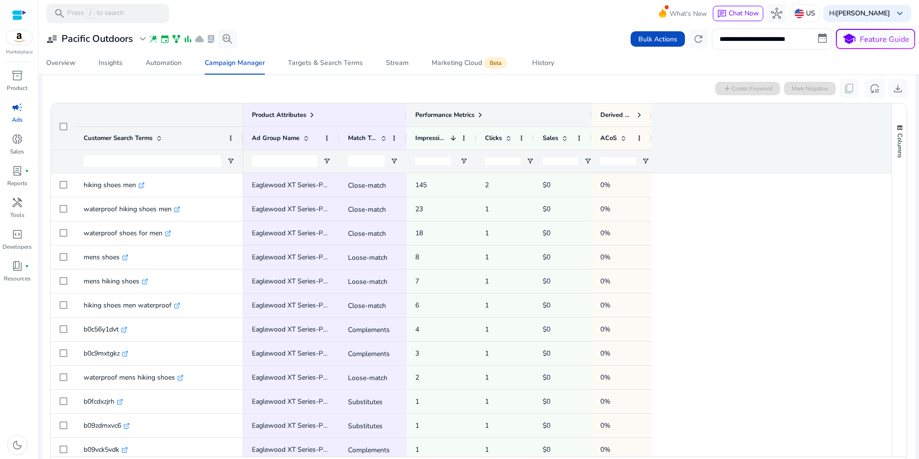
click at [481, 112] on span at bounding box center [480, 115] width 8 height 8
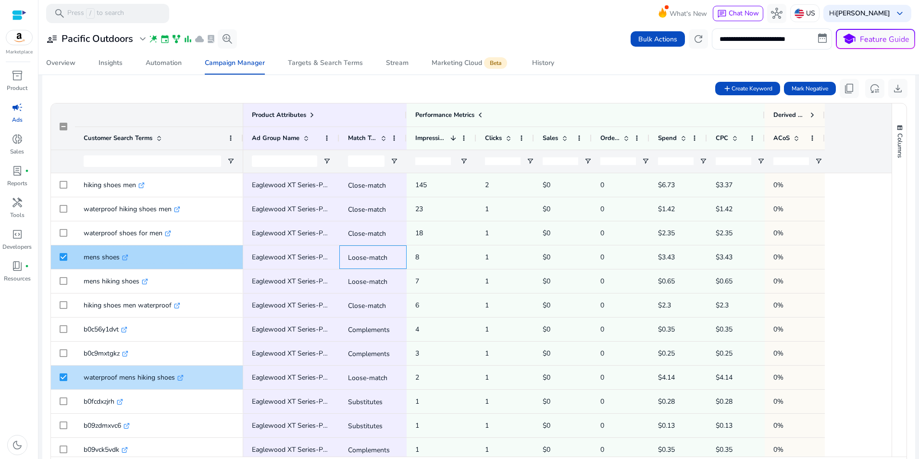
click at [373, 255] on p "Loose-match" at bounding box center [373, 258] width 50 height 20
click at [372, 257] on p "Loose-match" at bounding box center [373, 258] width 50 height 20
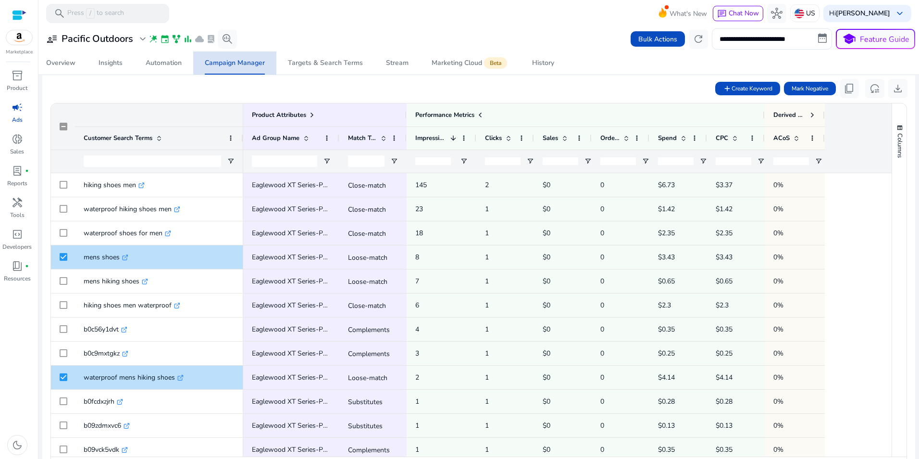
click at [239, 66] on div "Campaign Manager" at bounding box center [235, 63] width 60 height 7
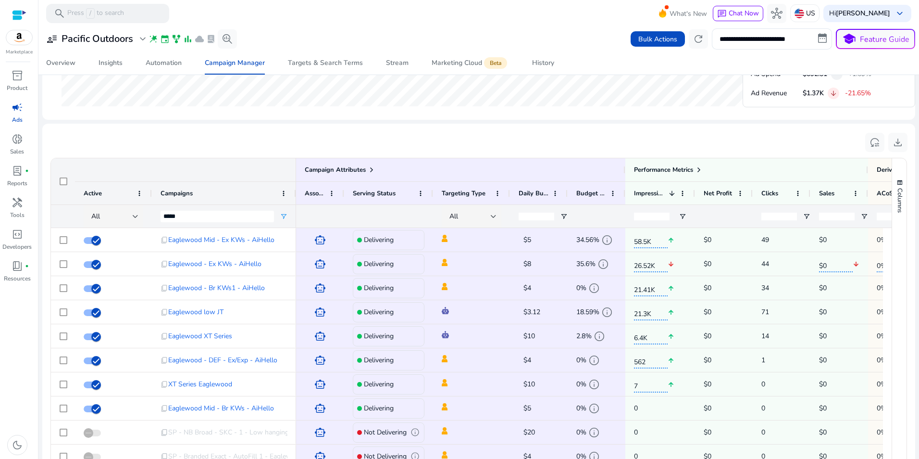
scroll to position [597, 0]
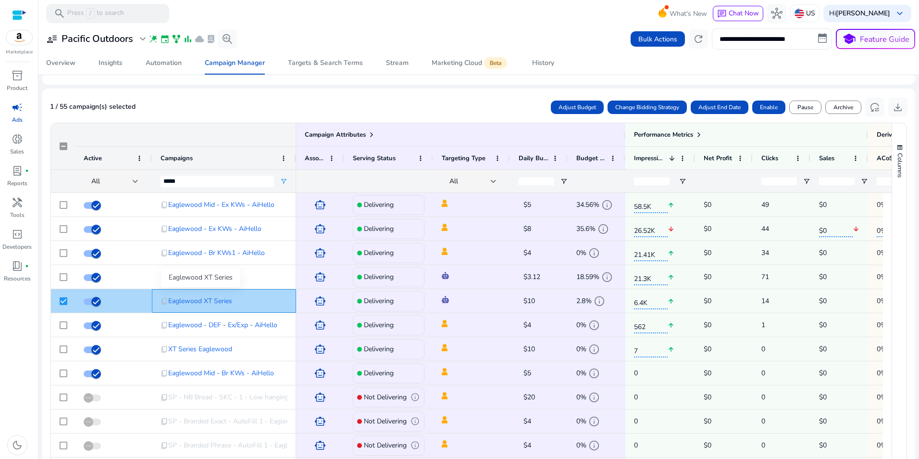
click at [205, 299] on span "Eaglewood XT Series" at bounding box center [200, 301] width 64 height 20
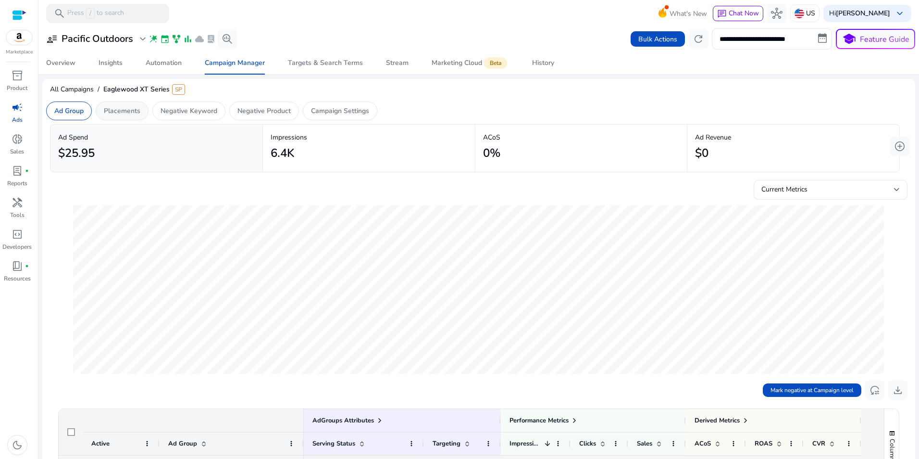
click at [120, 111] on p "Placements" at bounding box center [122, 111] width 37 height 10
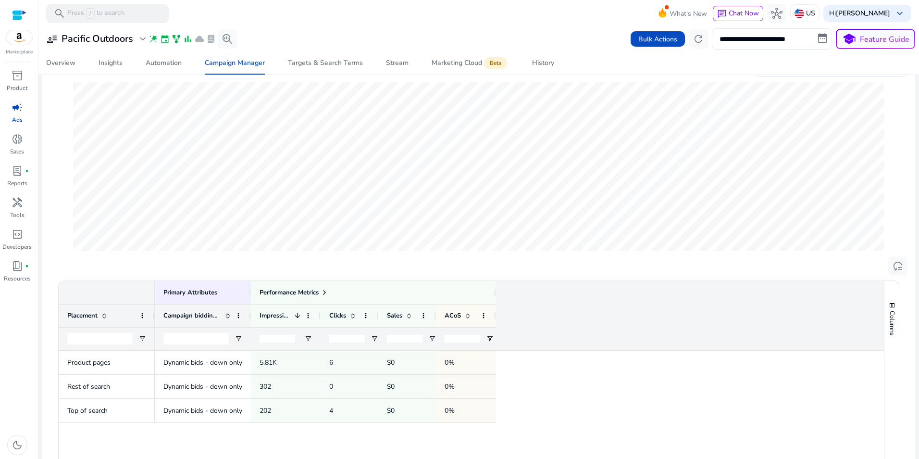
scroll to position [122, 0]
click at [328, 292] on span at bounding box center [325, 293] width 8 height 8
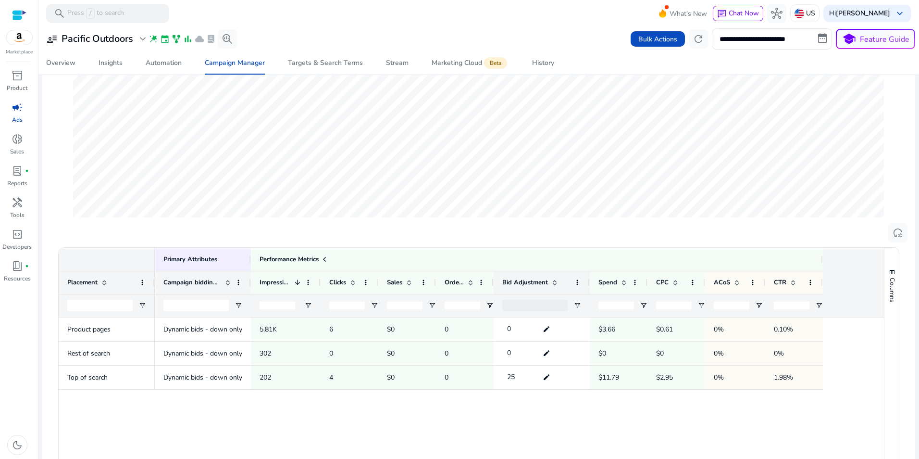
scroll to position [0, 0]
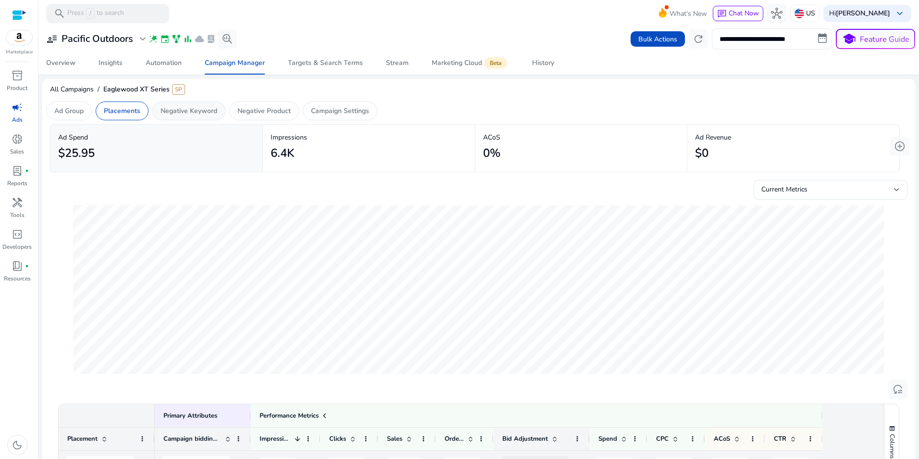
click at [193, 117] on div "Negative Keyword" at bounding box center [188, 110] width 73 height 19
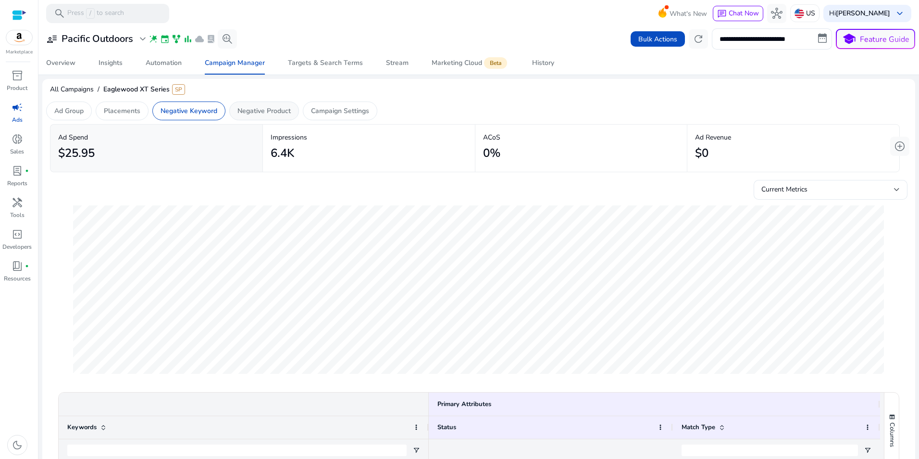
click at [280, 110] on p "Negative Product" at bounding box center [263, 111] width 53 height 10
click at [338, 104] on div "Campaign Settings" at bounding box center [340, 110] width 75 height 19
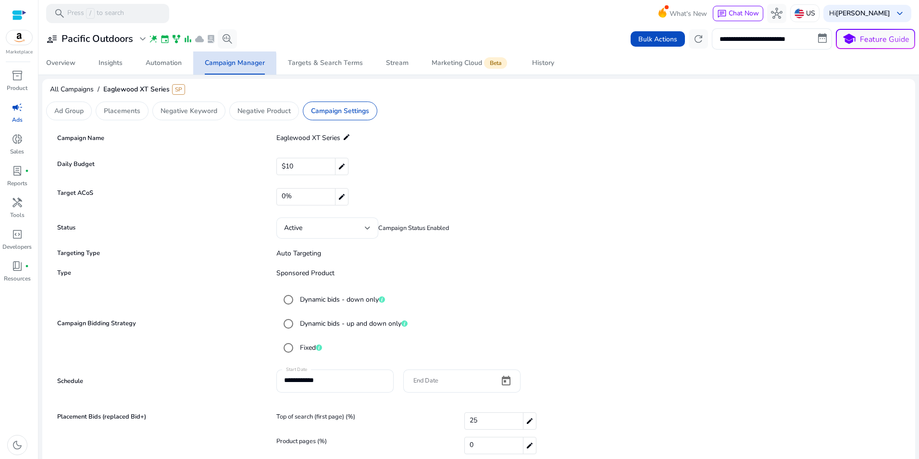
click at [224, 64] on div "Campaign Manager" at bounding box center [235, 63] width 60 height 7
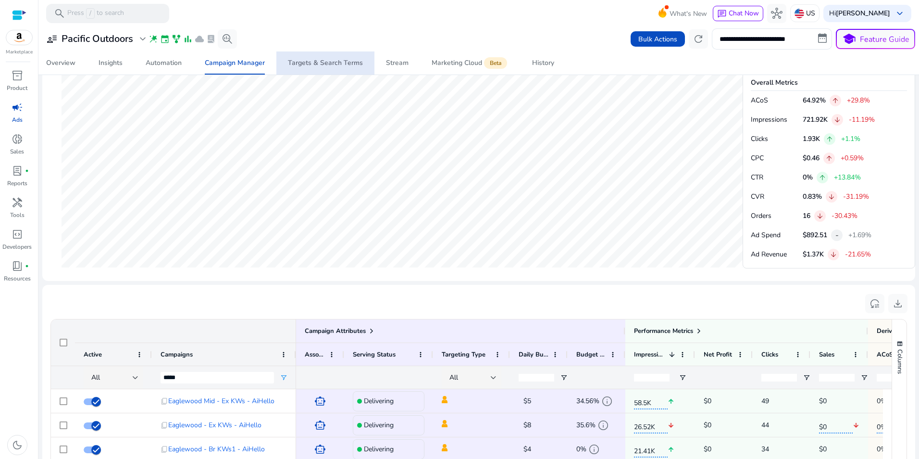
scroll to position [650, 0]
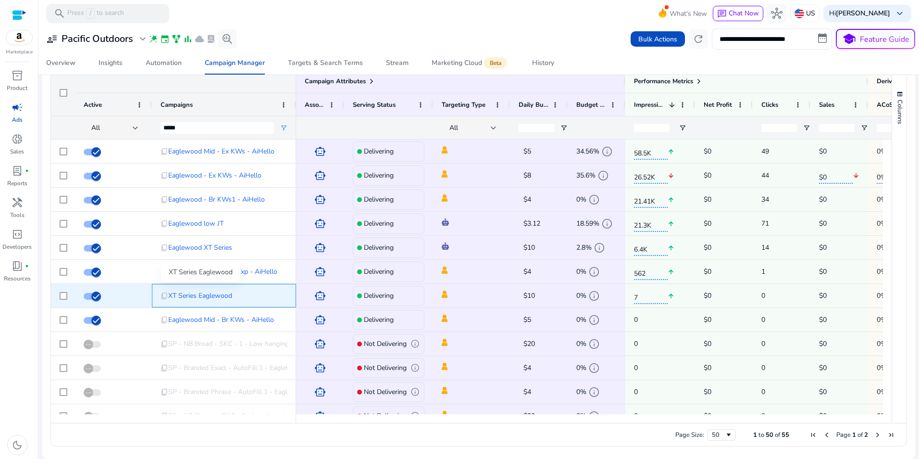
click at [194, 293] on span "XT Series Eaglewood" at bounding box center [200, 296] width 64 height 20
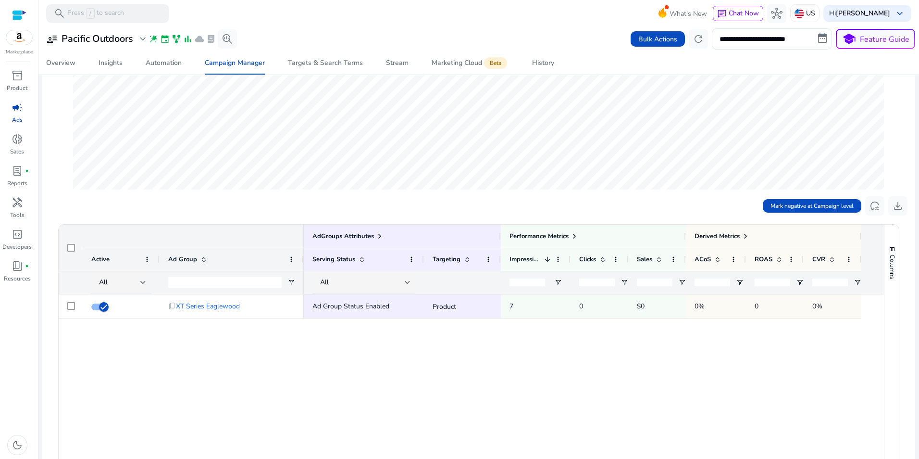
scroll to position [196, 0]
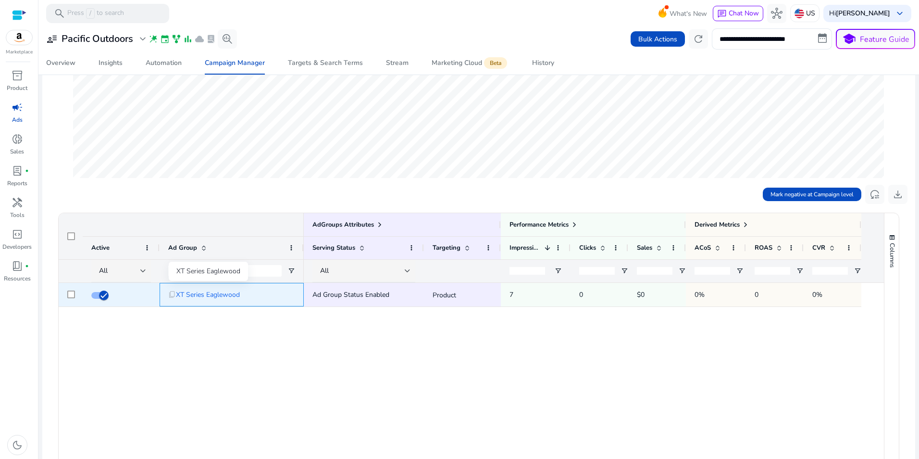
click at [190, 294] on span "XT Series Eaglewood" at bounding box center [208, 295] width 64 height 20
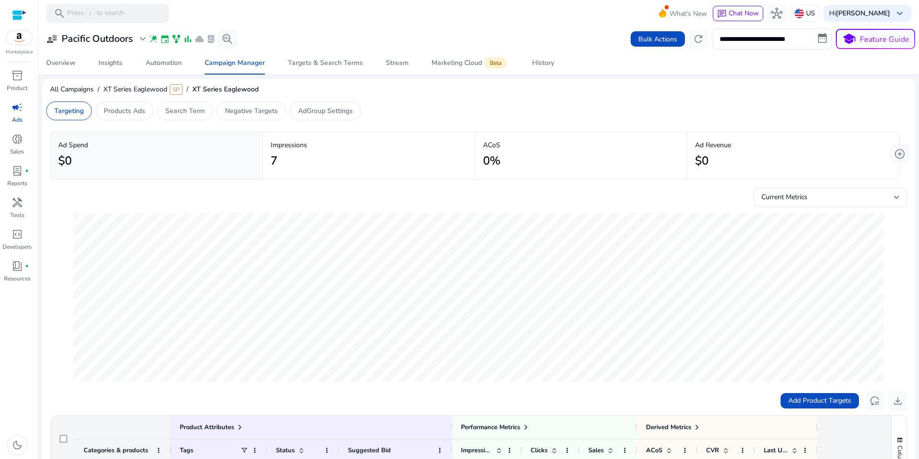
click at [535, 387] on div "Add Product Targets reset_settings download" at bounding box center [479, 398] width 858 height 23
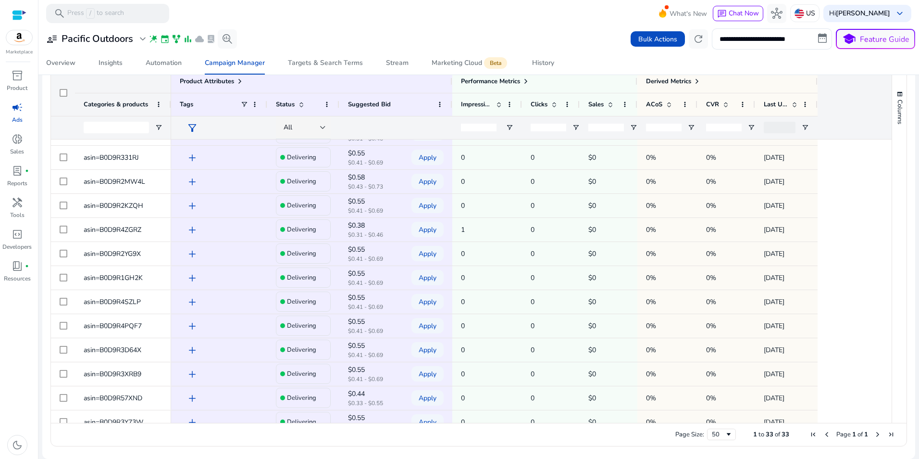
scroll to position [244, 0]
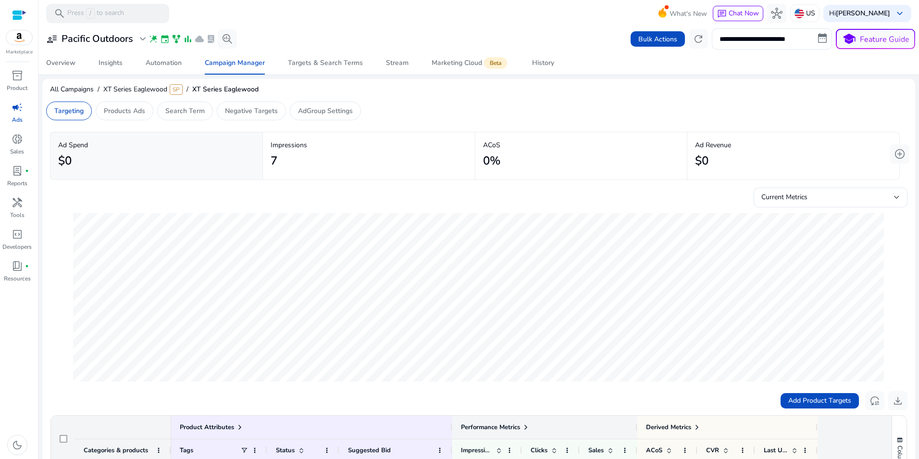
scroll to position [346, 0]
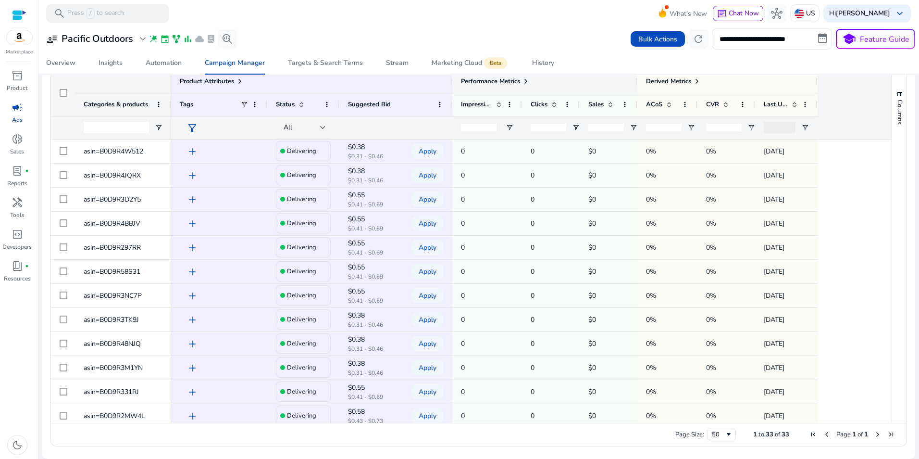
click at [528, 80] on span at bounding box center [526, 81] width 8 height 8
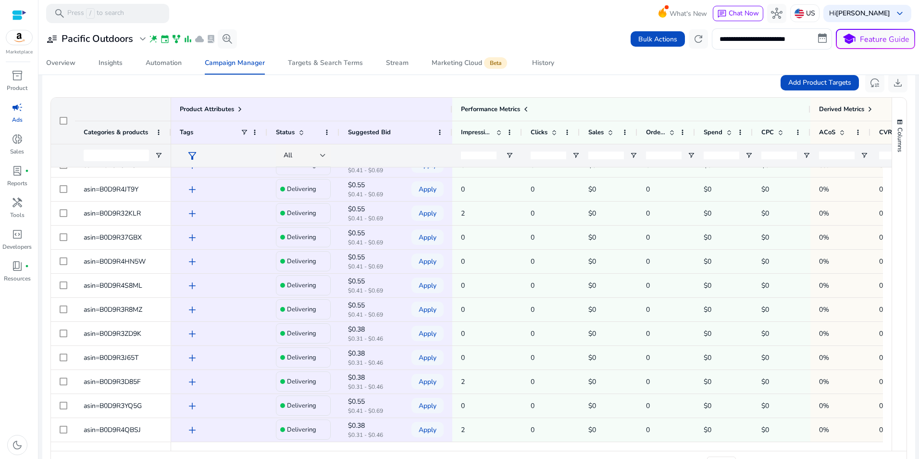
scroll to position [0, 0]
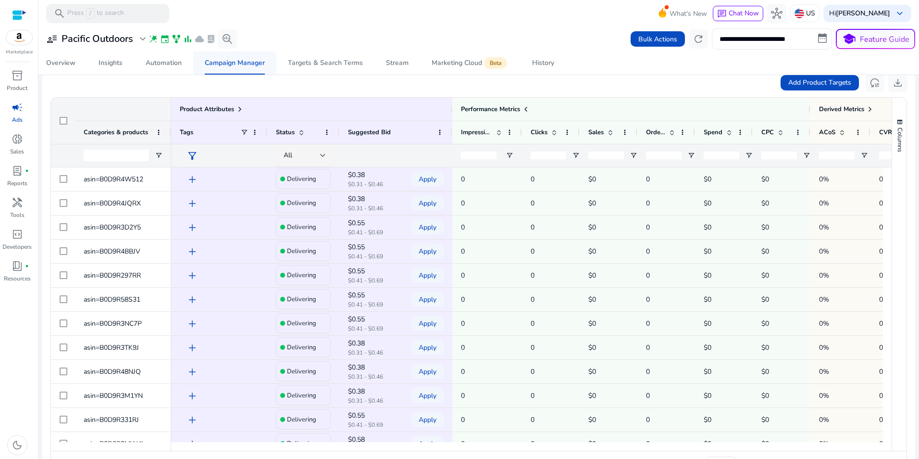
click at [223, 68] on span "Campaign Manager" at bounding box center [235, 62] width 60 height 23
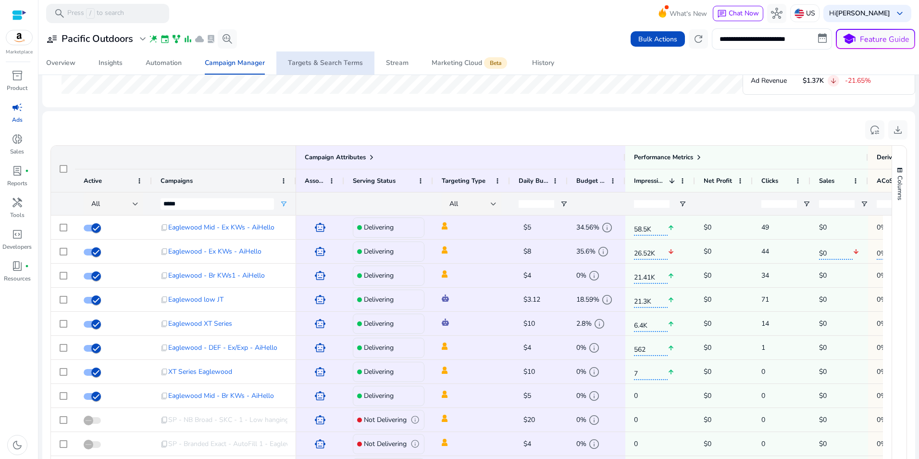
scroll to position [590, 0]
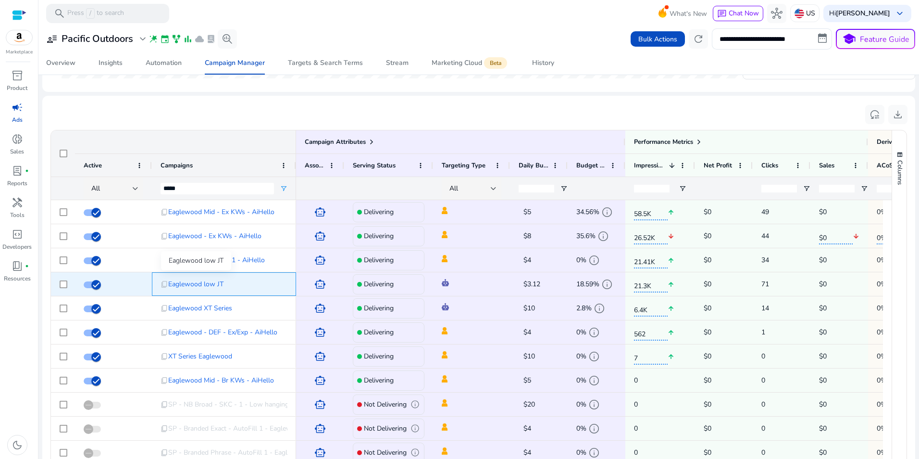
click at [213, 282] on span "Eaglewood low JT" at bounding box center [195, 284] width 55 height 20
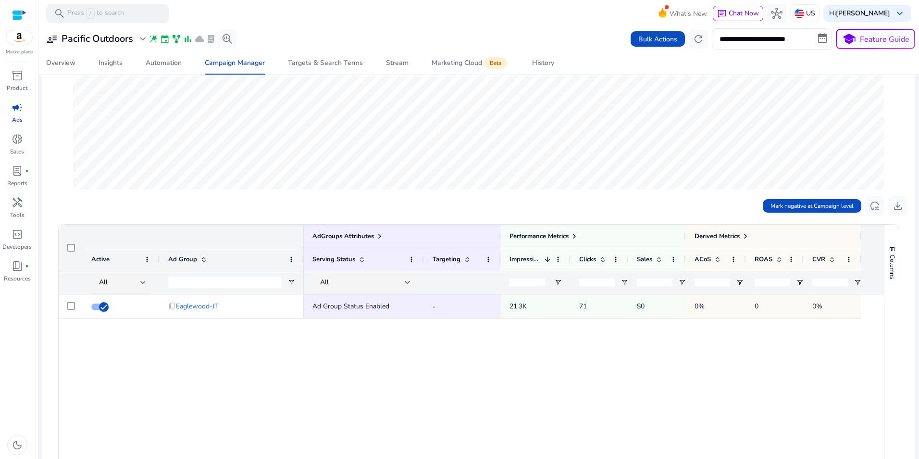
scroll to position [212, 0]
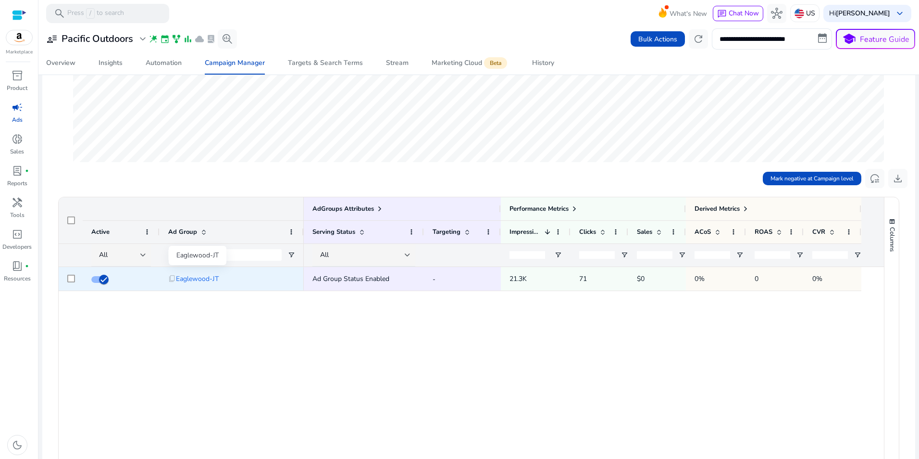
click at [208, 282] on span "Eaglewood-JT" at bounding box center [197, 279] width 43 height 20
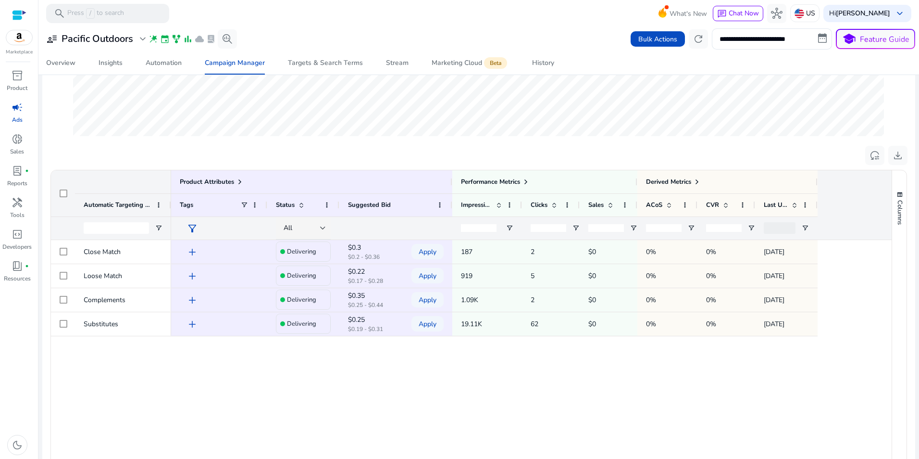
scroll to position [246, 0]
click at [530, 183] on span at bounding box center [526, 181] width 8 height 8
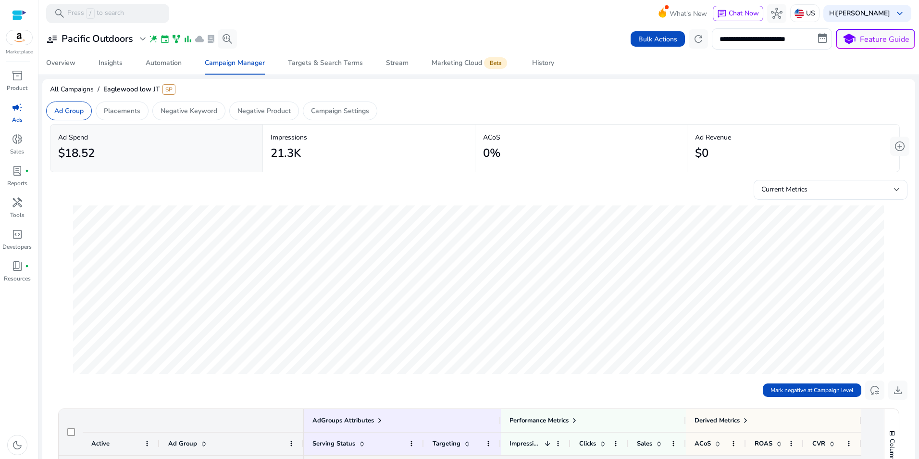
scroll to position [339, 0]
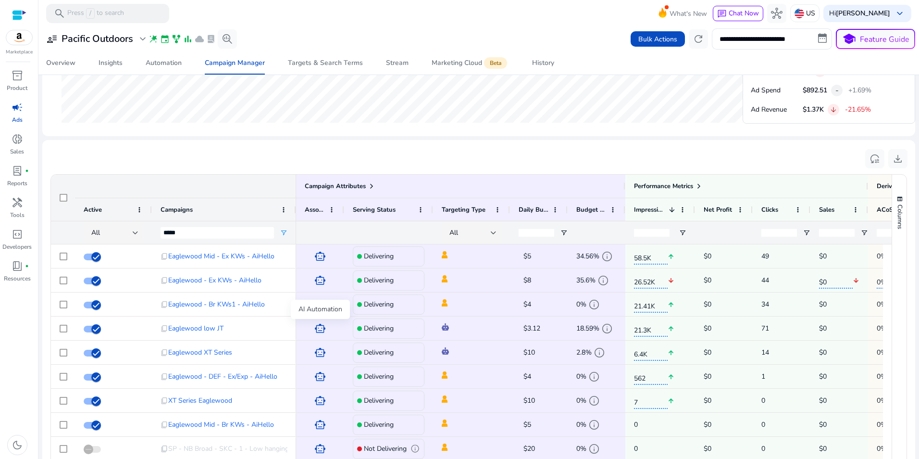
scroll to position [642, 0]
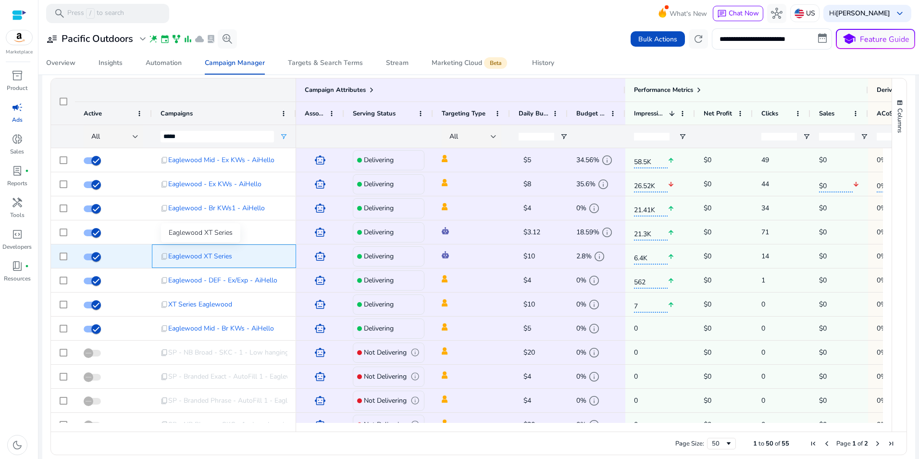
click at [206, 257] on span "Eaglewood XT Series" at bounding box center [200, 256] width 64 height 20
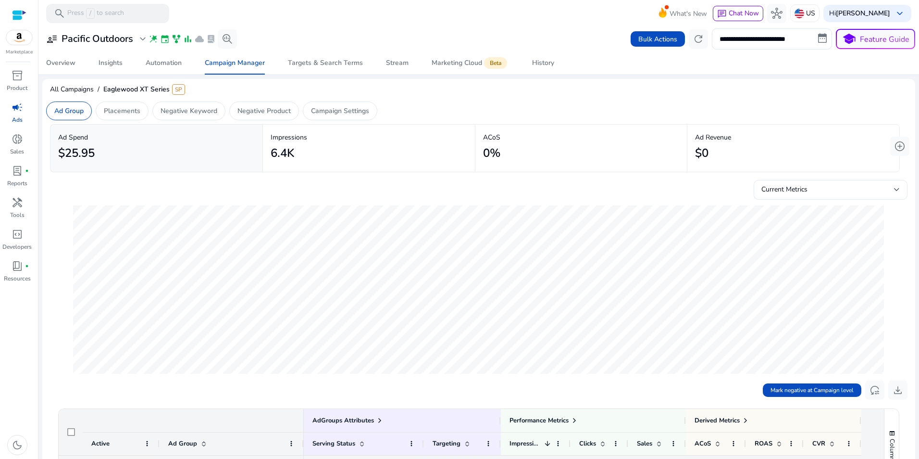
scroll to position [339, 0]
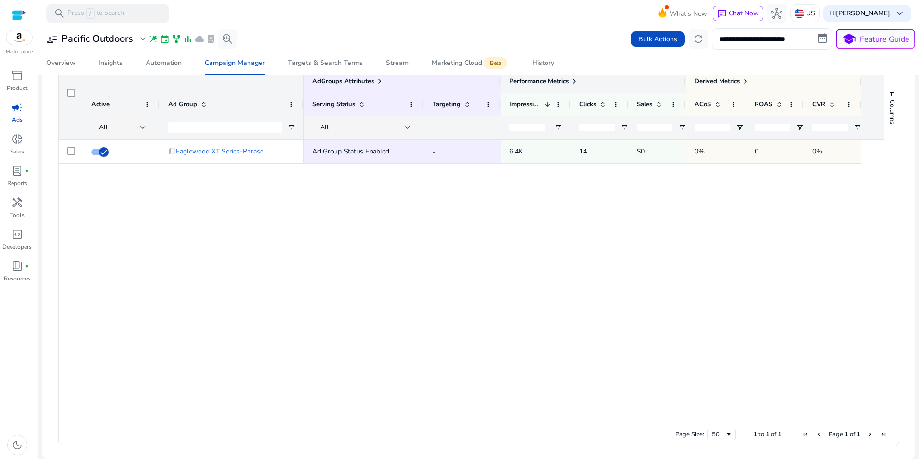
click at [575, 78] on span at bounding box center [575, 81] width 8 height 8
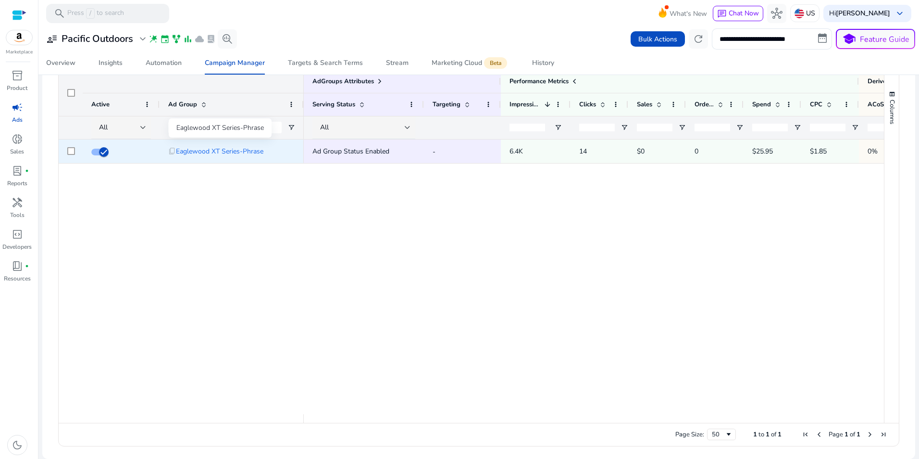
click at [206, 150] on span "Eaglewood XT Series-Phrase" at bounding box center [219, 151] width 87 height 20
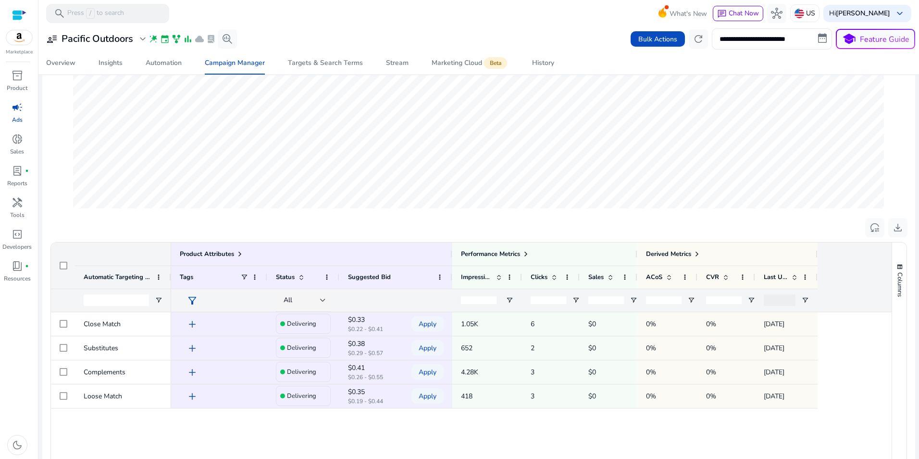
scroll to position [250, 0]
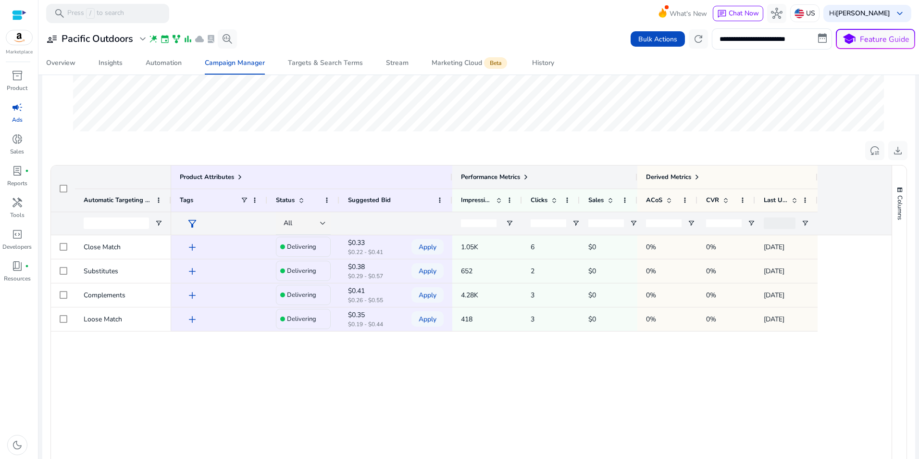
click at [525, 174] on span at bounding box center [526, 177] width 8 height 8
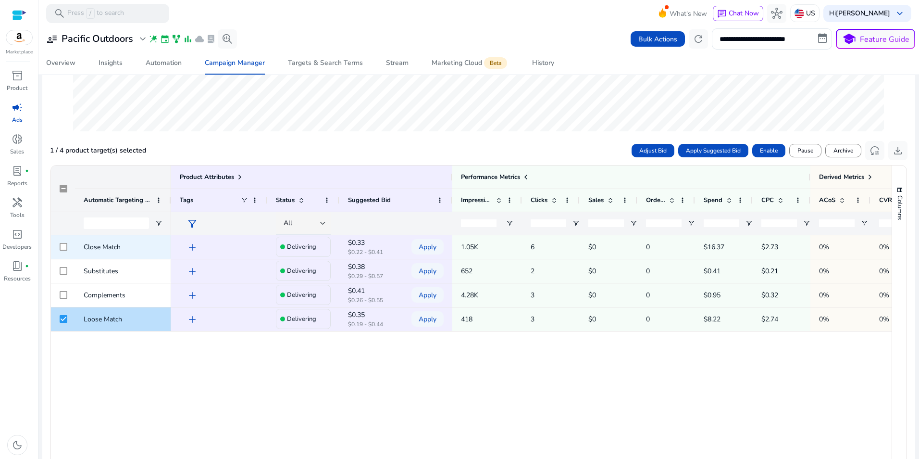
click at [191, 243] on span "add" at bounding box center [193, 247] width 12 height 12
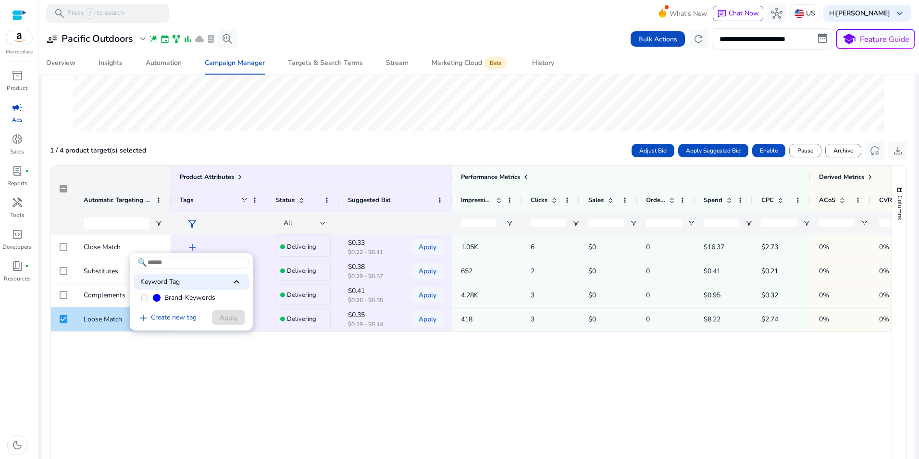
click at [217, 286] on div "Keyword Tag keyboard_arrow_up" at bounding box center [191, 281] width 115 height 15
click at [99, 246] on div at bounding box center [459, 229] width 919 height 459
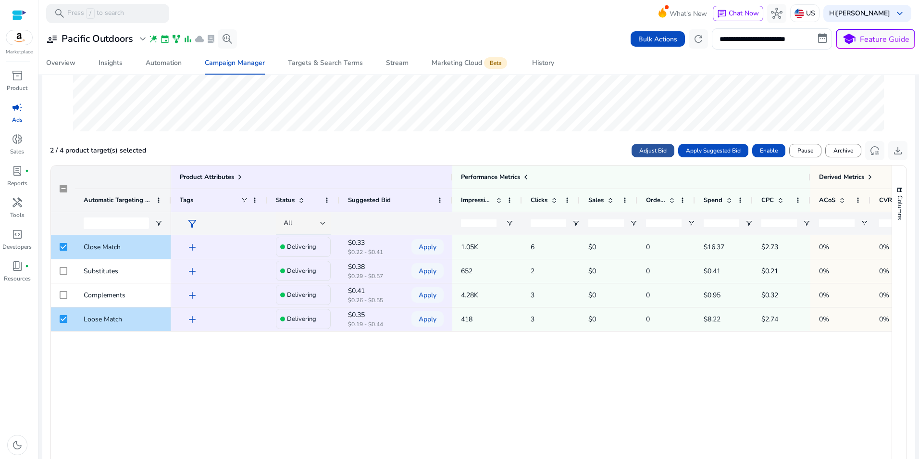
click at [662, 151] on span "Adjust Bid" at bounding box center [652, 150] width 27 height 9
click at [728, 150] on div at bounding box center [731, 152] width 6 height 4
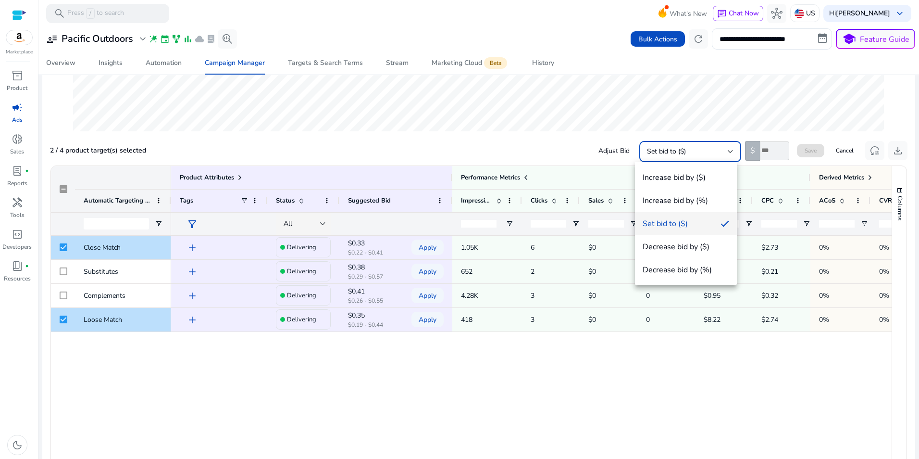
click at [767, 151] on div at bounding box center [459, 229] width 919 height 459
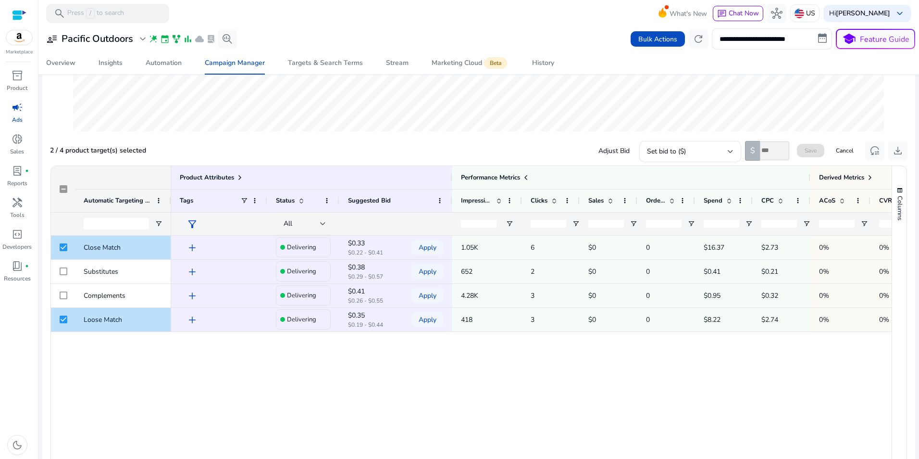
click at [767, 151] on input "number" at bounding box center [774, 150] width 29 height 19
type input "***"
click at [808, 150] on span "Save" at bounding box center [811, 150] width 12 height 9
